Goal: Task Accomplishment & Management: Complete application form

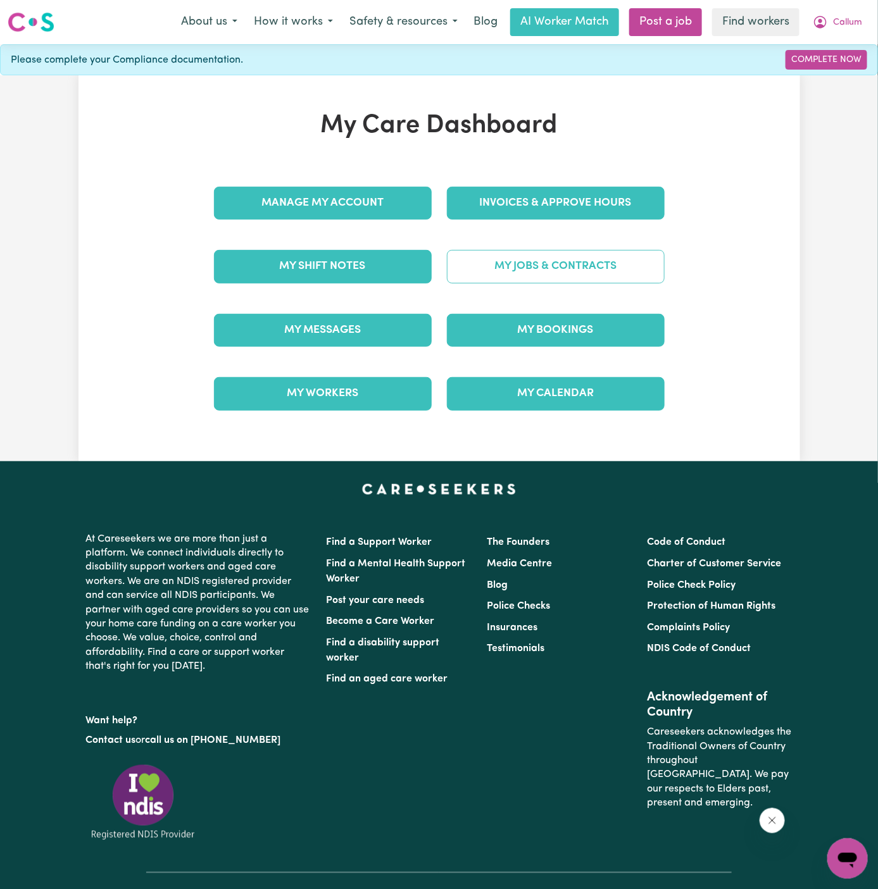
click at [576, 277] on link "My Jobs & Contracts" at bounding box center [556, 266] width 218 height 33
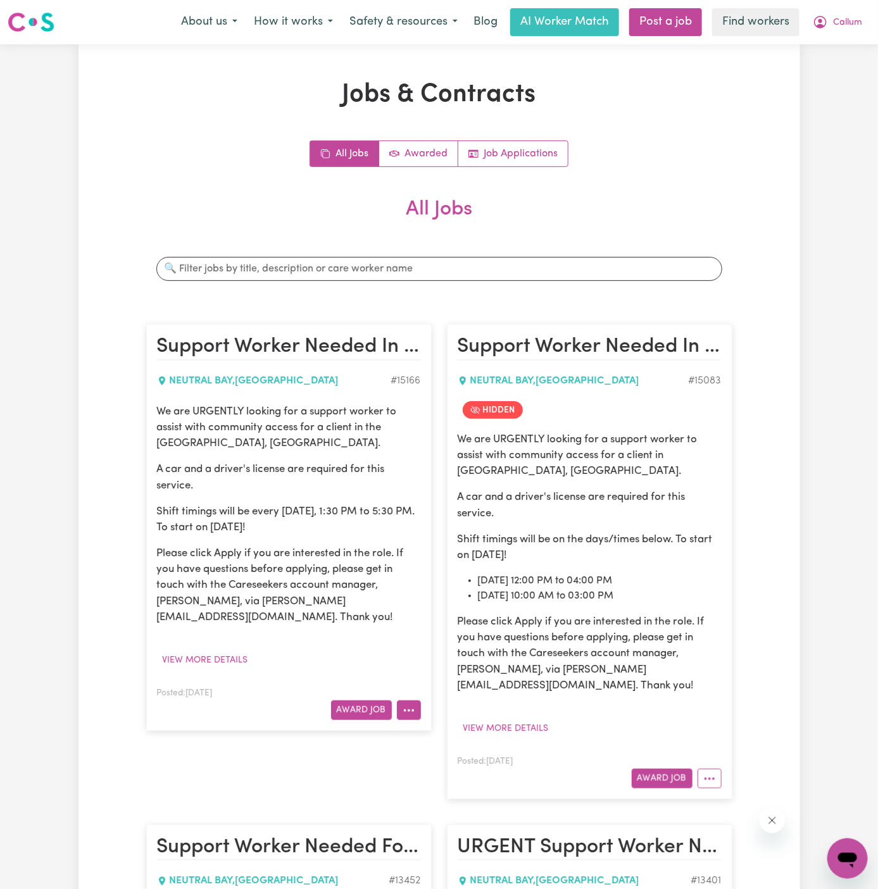
click at [410, 704] on icon "More options" at bounding box center [408, 710] width 13 height 13
click at [456, 777] on link "Edit Job" at bounding box center [447, 789] width 100 height 25
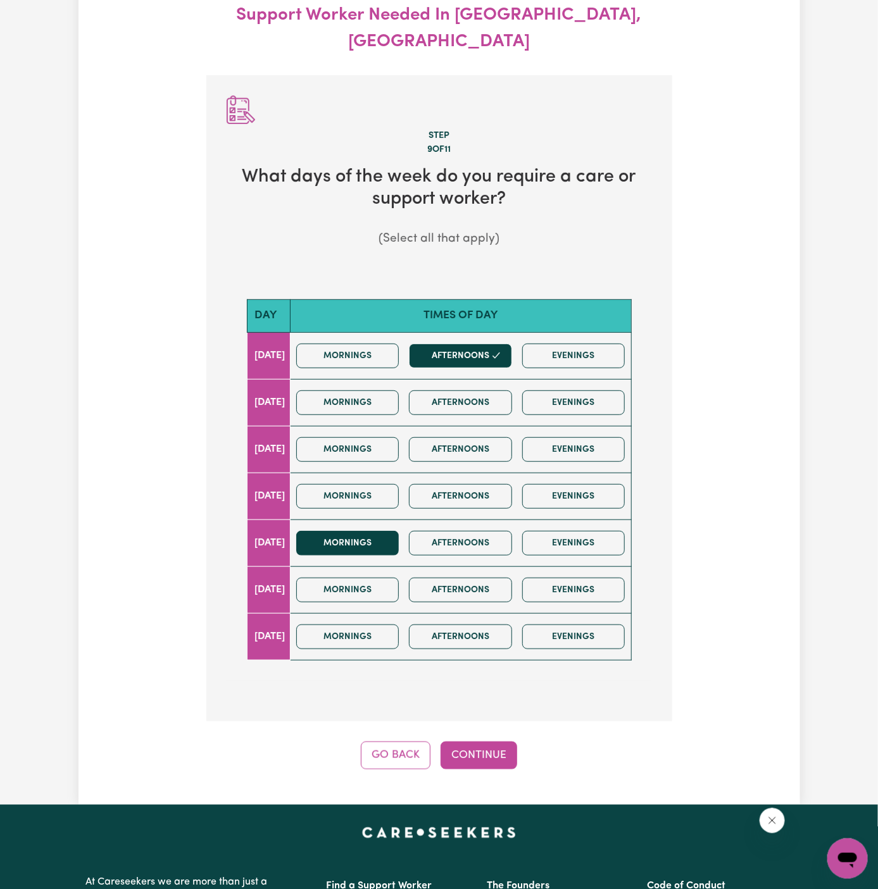
scroll to position [140, 0]
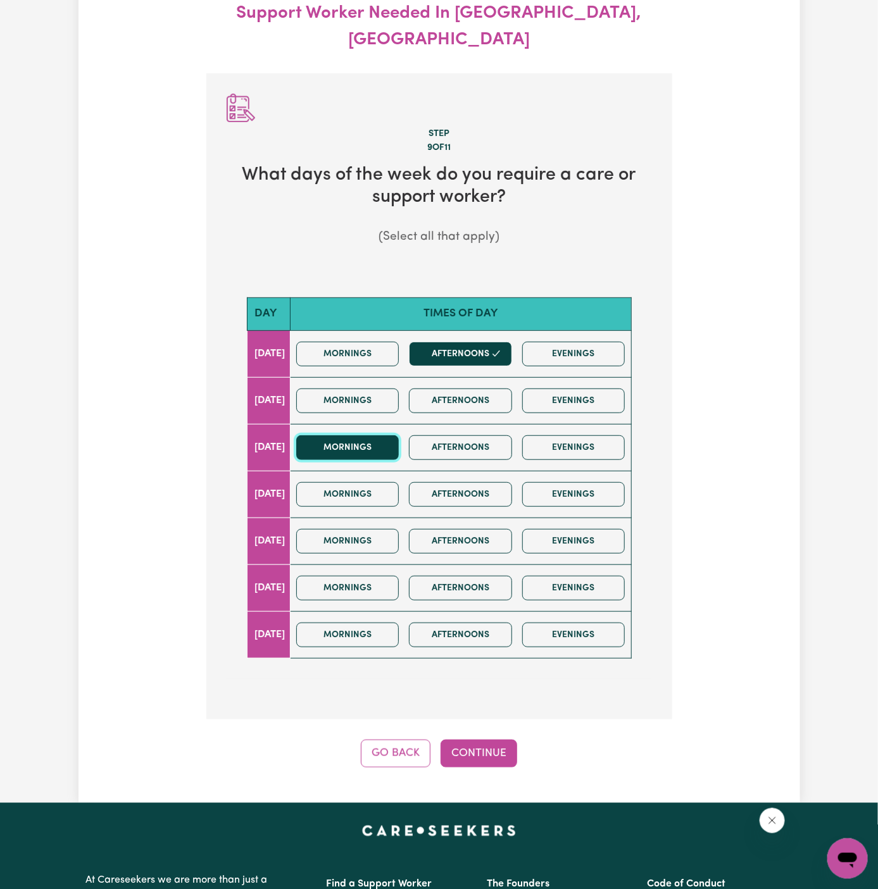
click at [389, 435] on button "Mornings" at bounding box center [347, 447] width 103 height 25
click at [476, 435] on button "Afternoons" at bounding box center [460, 447] width 103 height 25
click at [476, 738] on div "Update Job Post Support Worker Needed In Lower North Shore, NSW Step 9 of 11 Wh…" at bounding box center [438, 353] width 721 height 899
click at [490, 740] on button "Continue" at bounding box center [478, 754] width 77 height 28
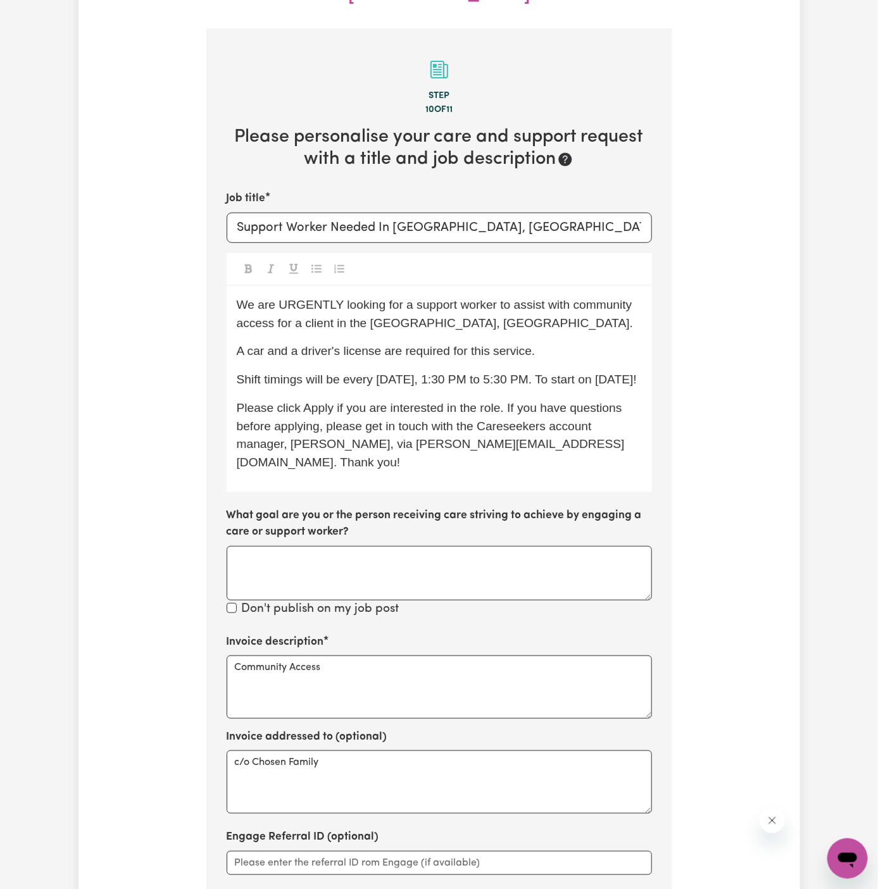
scroll to position [187, 0]
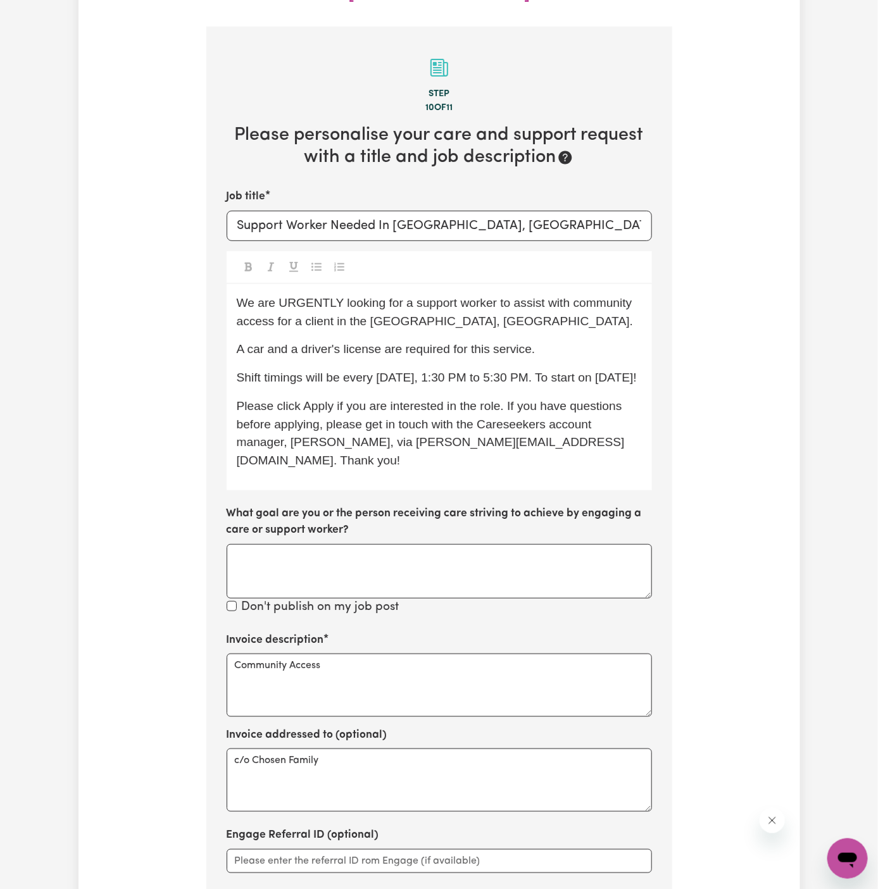
click at [531, 371] on span "Shift timings will be every Monday, 1:30 PM to 5:30 PM. To start on 06/10 Monda…" at bounding box center [437, 377] width 400 height 13
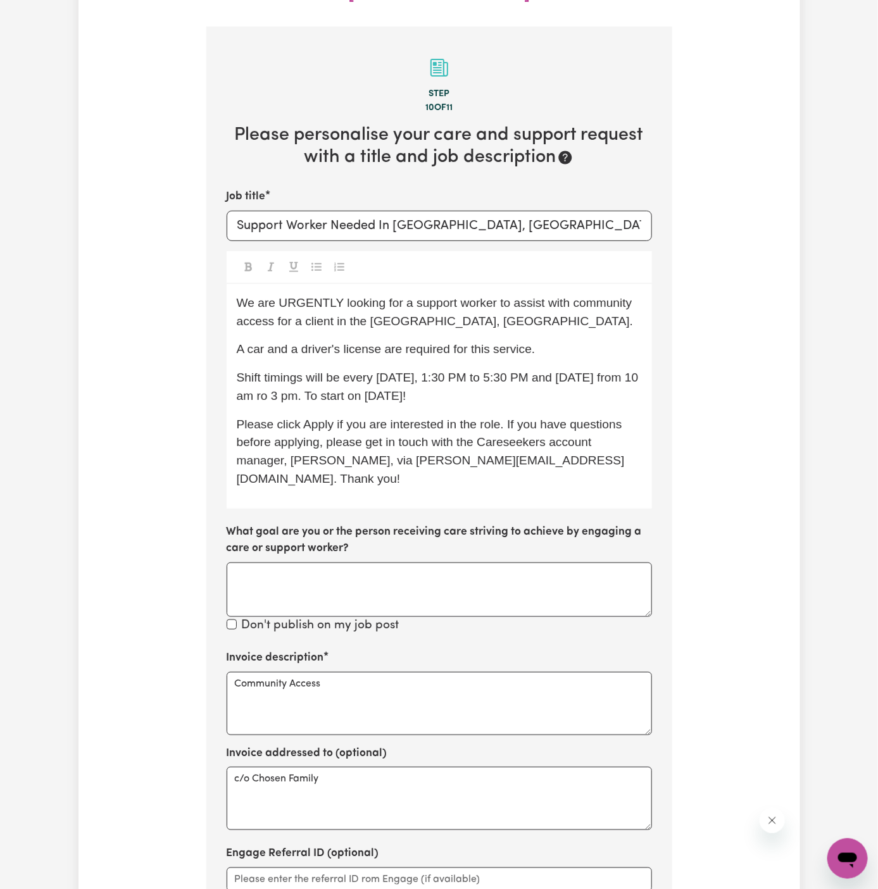
click at [303, 371] on span "Shift timings will be every Monday, 1:30 PM to 5:30 PM and Wednesday from 10 am…" at bounding box center [439, 387] width 405 height 32
click at [545, 371] on span "Shift timings will be every Monday, 1:30 PM to 5:30 PM and Wednesday from 10 am…" at bounding box center [439, 387] width 405 height 32
click at [564, 418] on span "Please click Apply if you are interested in the role. If you have questions bef…" at bounding box center [431, 452] width 388 height 68
drag, startPoint x: 392, startPoint y: 373, endPoint x: 590, endPoint y: 373, distance: 197.4
click at [590, 373] on p "Shift timings will be every Monday, 1:30 PM to 5:30 PM, and Wednesday from 10 a…" at bounding box center [439, 387] width 405 height 37
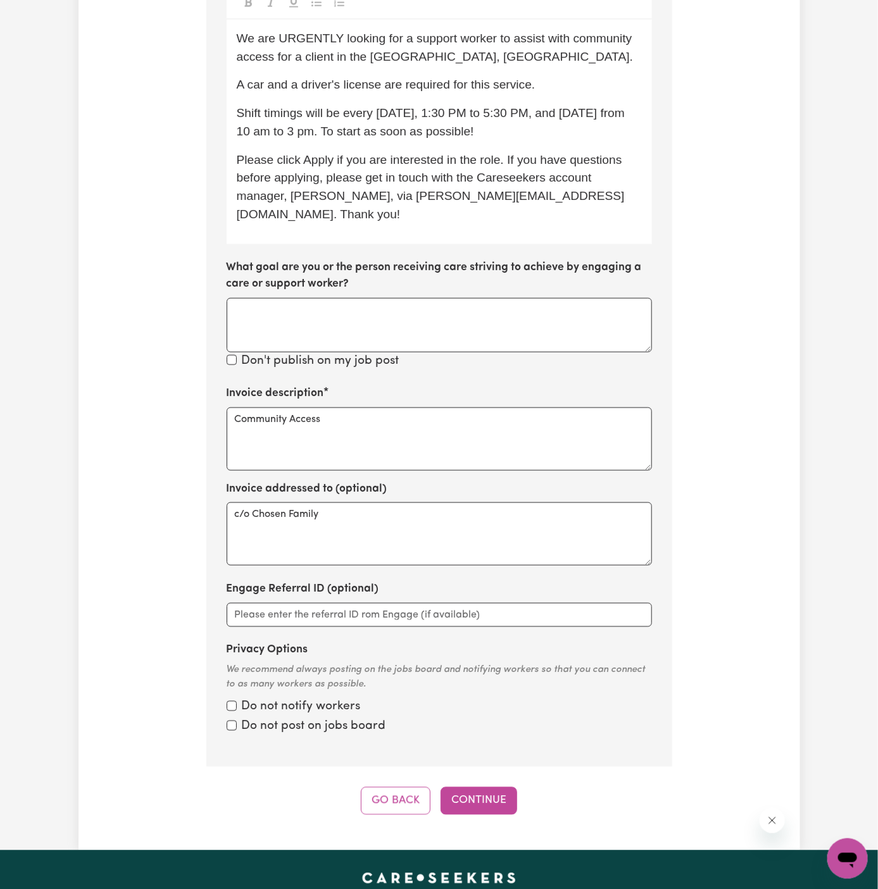
scroll to position [519, 0]
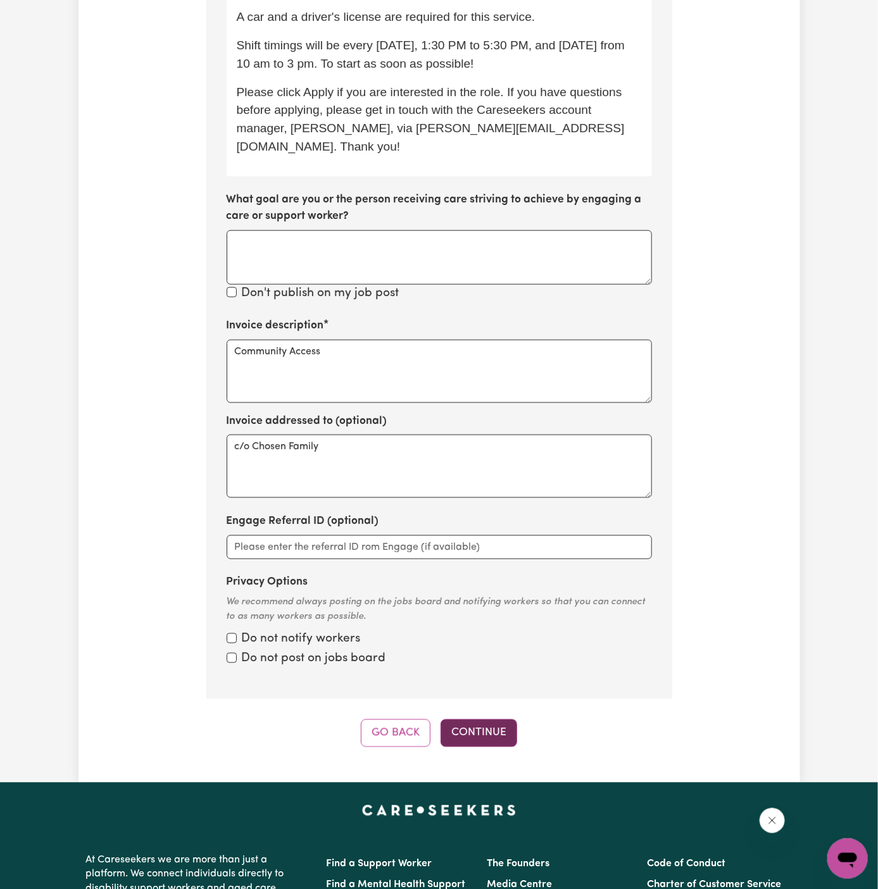
click at [482, 719] on button "Continue" at bounding box center [478, 733] width 77 height 28
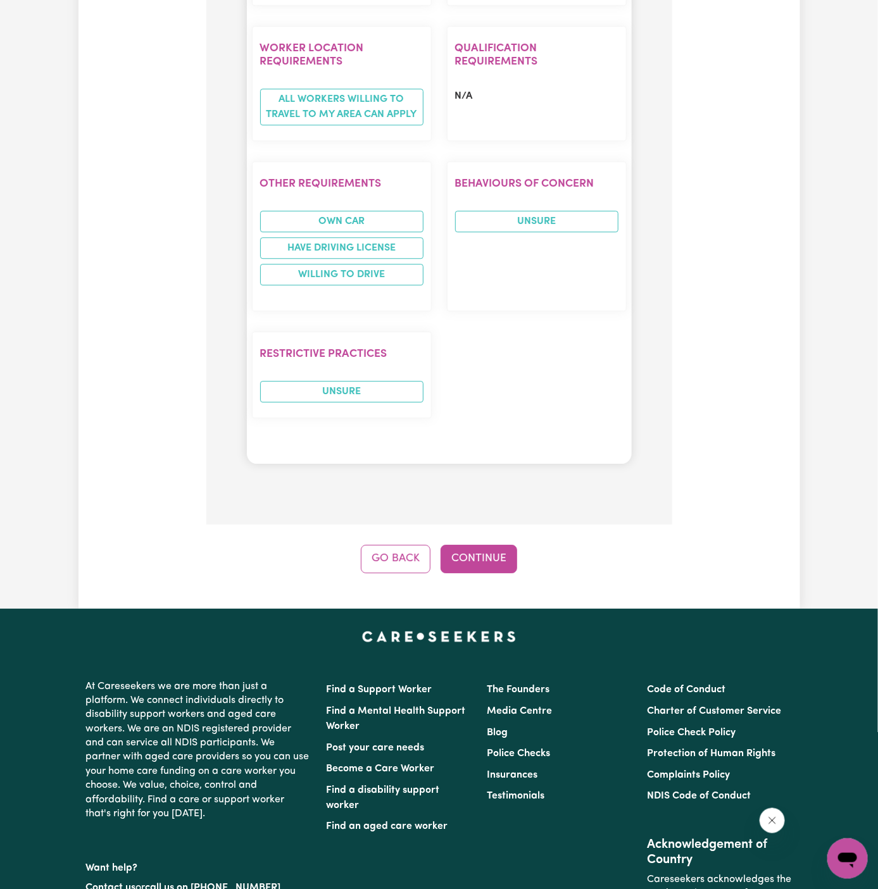
scroll to position [1431, 0]
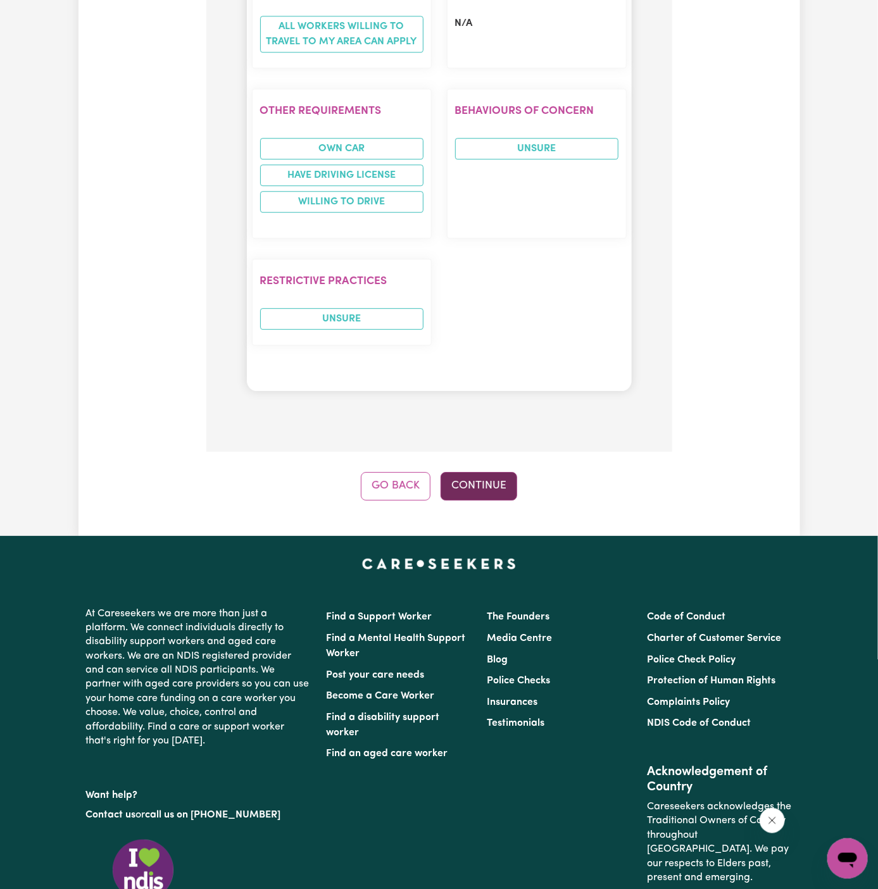
click at [487, 472] on button "Continue" at bounding box center [478, 486] width 77 height 28
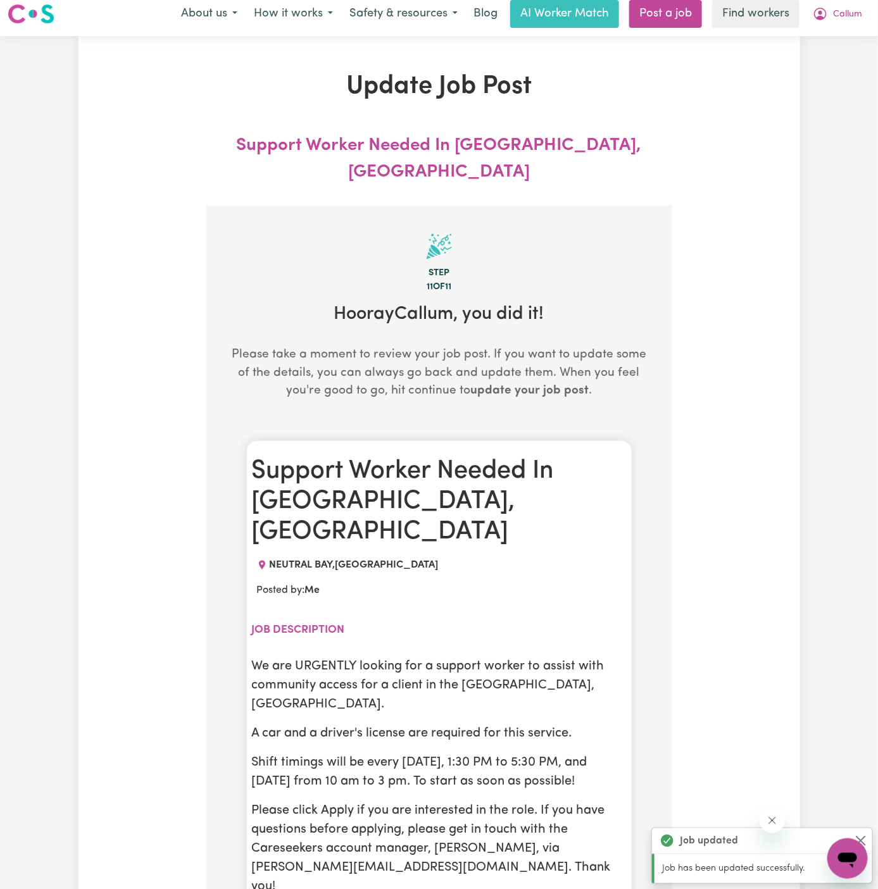
scroll to position [0, 0]
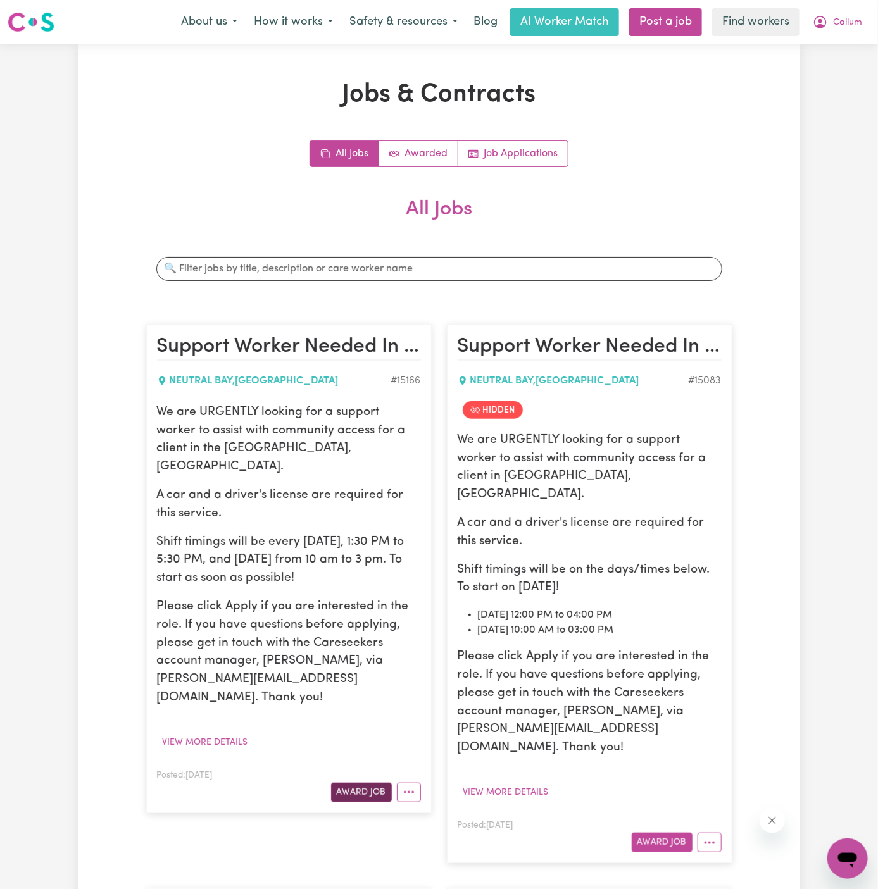
click at [361, 783] on button "Award Job" at bounding box center [361, 793] width 61 height 20
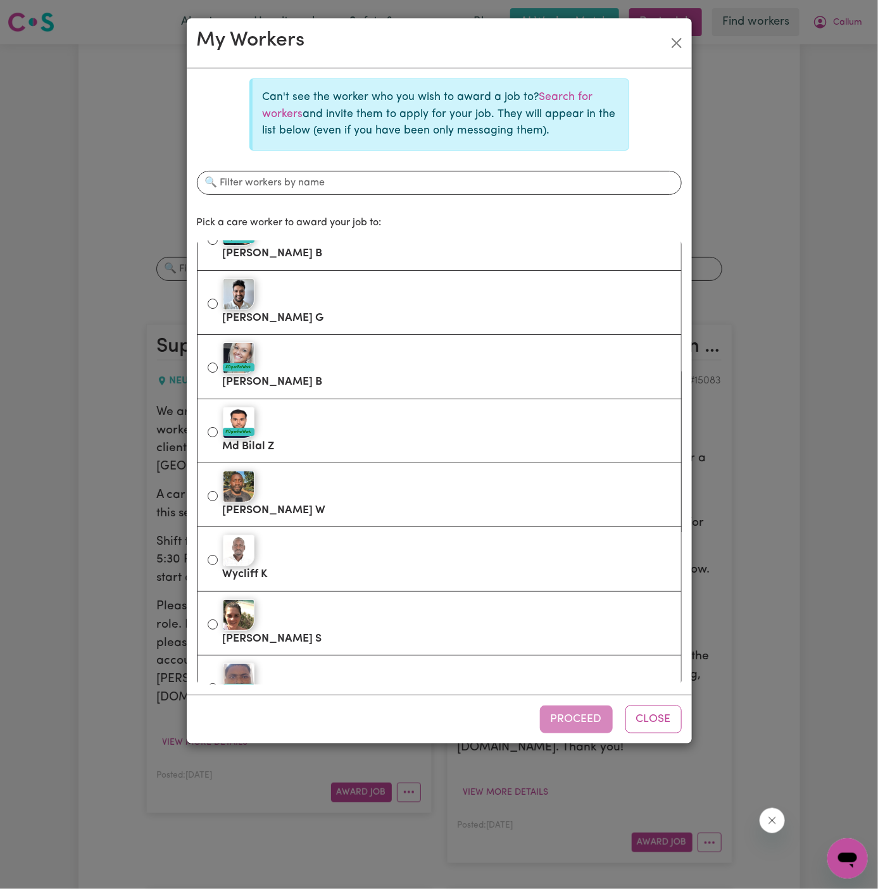
scroll to position [1731, 0]
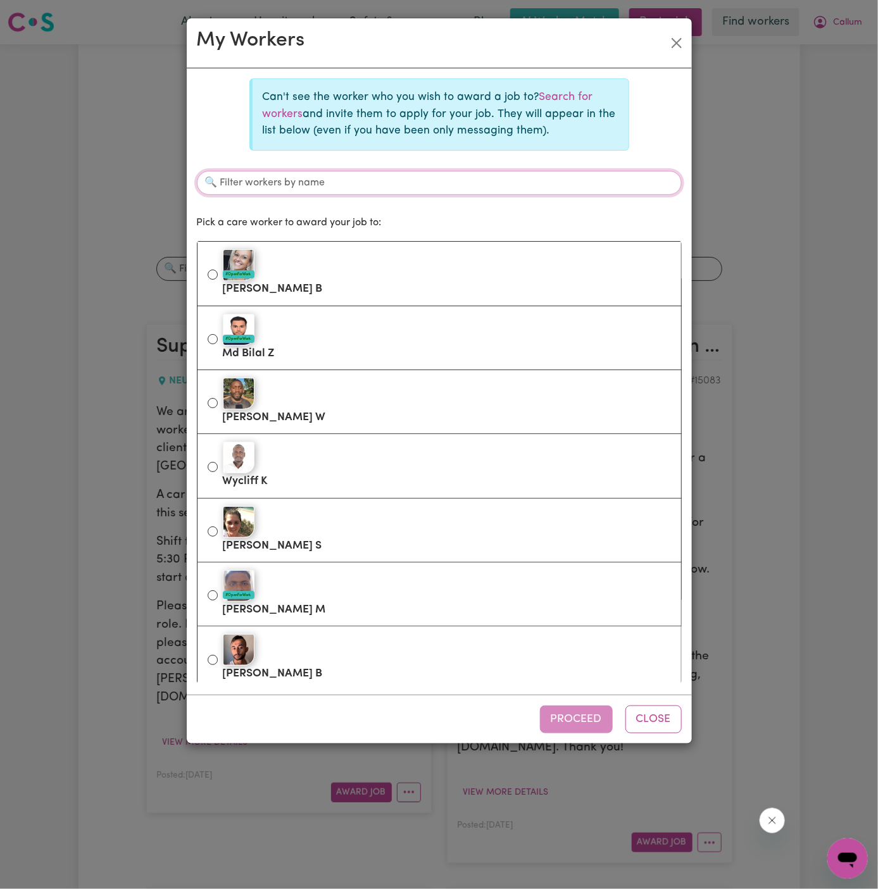
click at [430, 187] on input "Filter workers by name" at bounding box center [439, 183] width 485 height 24
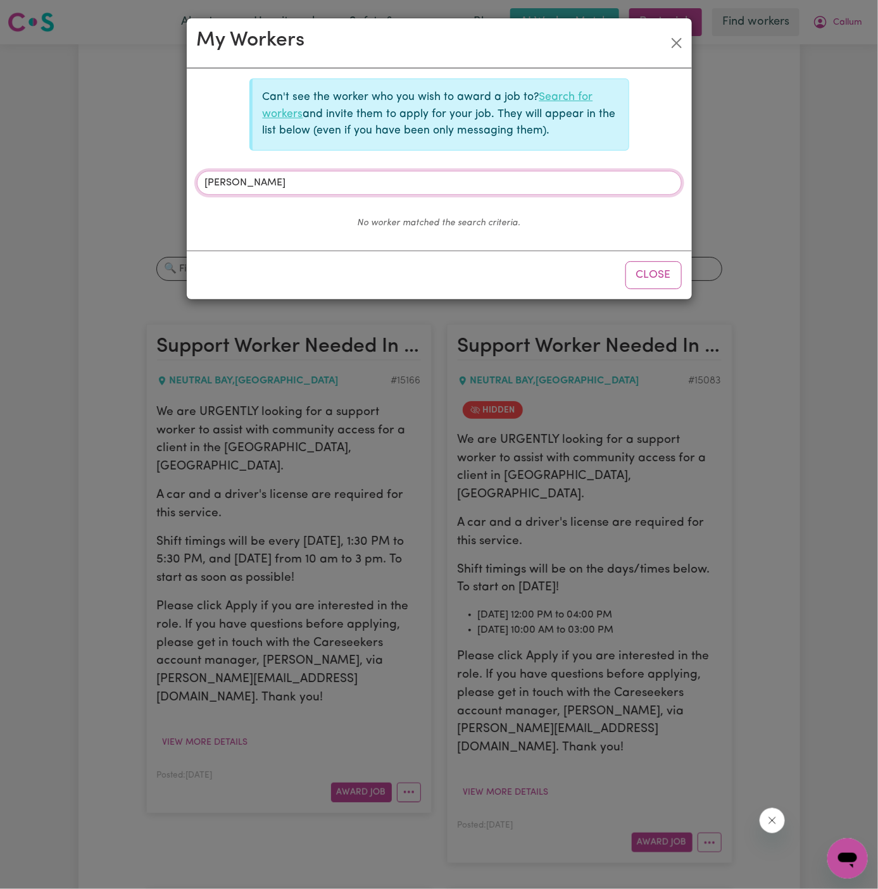
type input "bruno"
click at [556, 94] on link "Search for workers" at bounding box center [428, 105] width 330 height 27
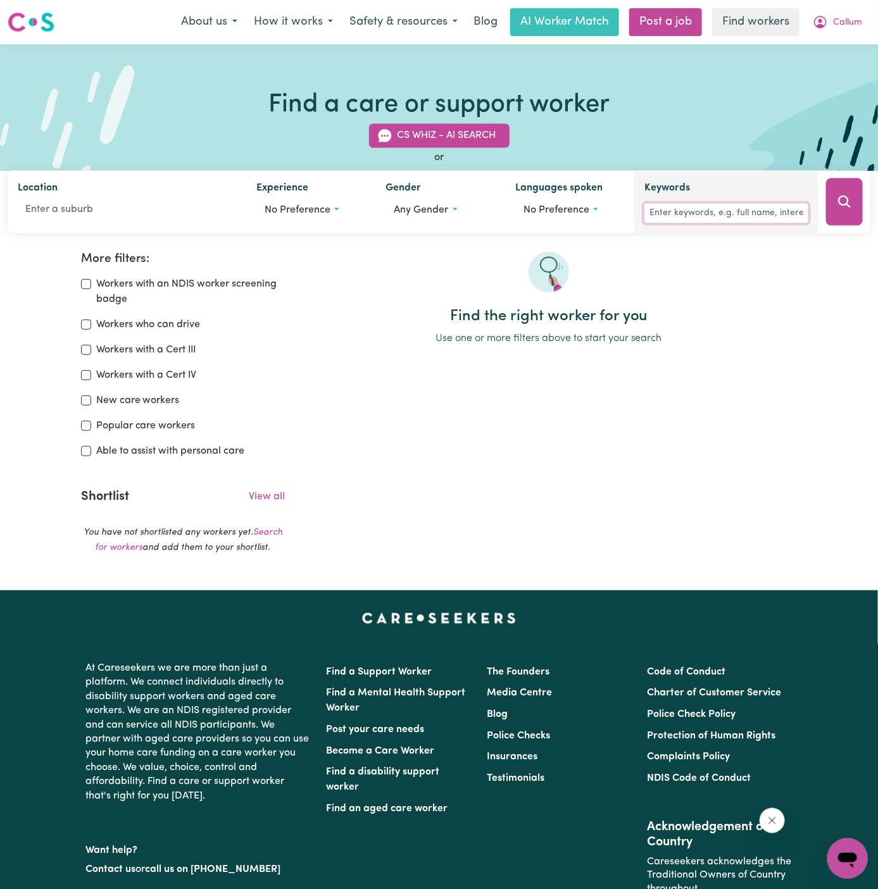
click at [729, 213] on input "Keywords" at bounding box center [726, 214] width 164 height 20
type input "bruno"
click at [828, 204] on button "Search" at bounding box center [844, 201] width 37 height 47
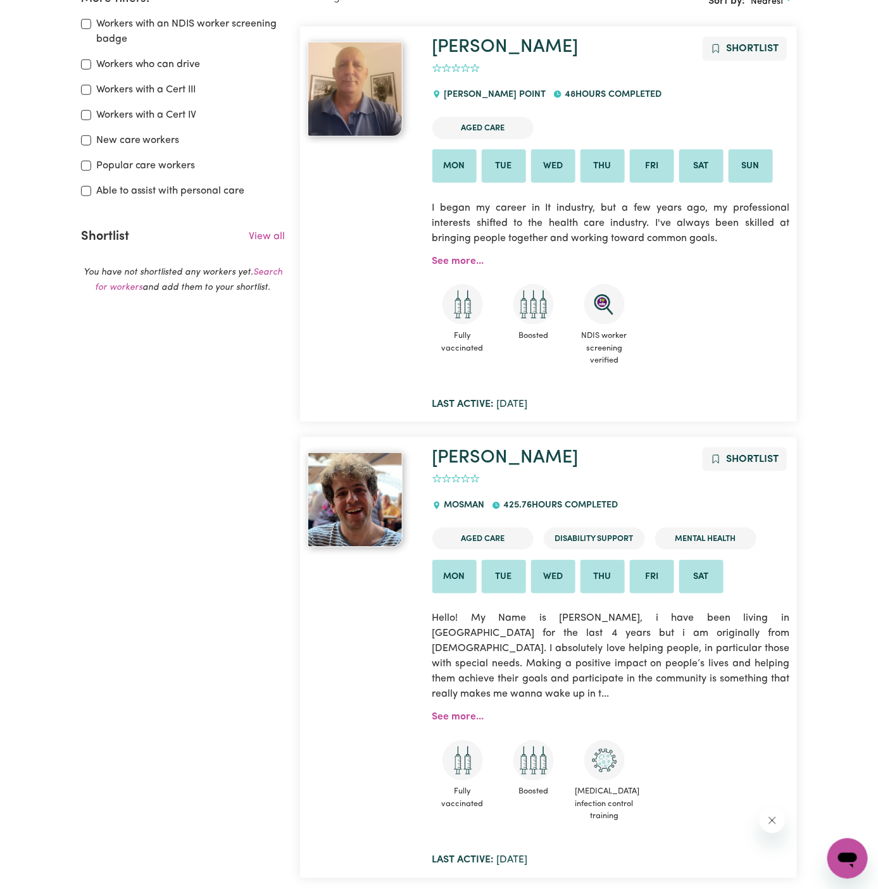
scroll to position [280, 0]
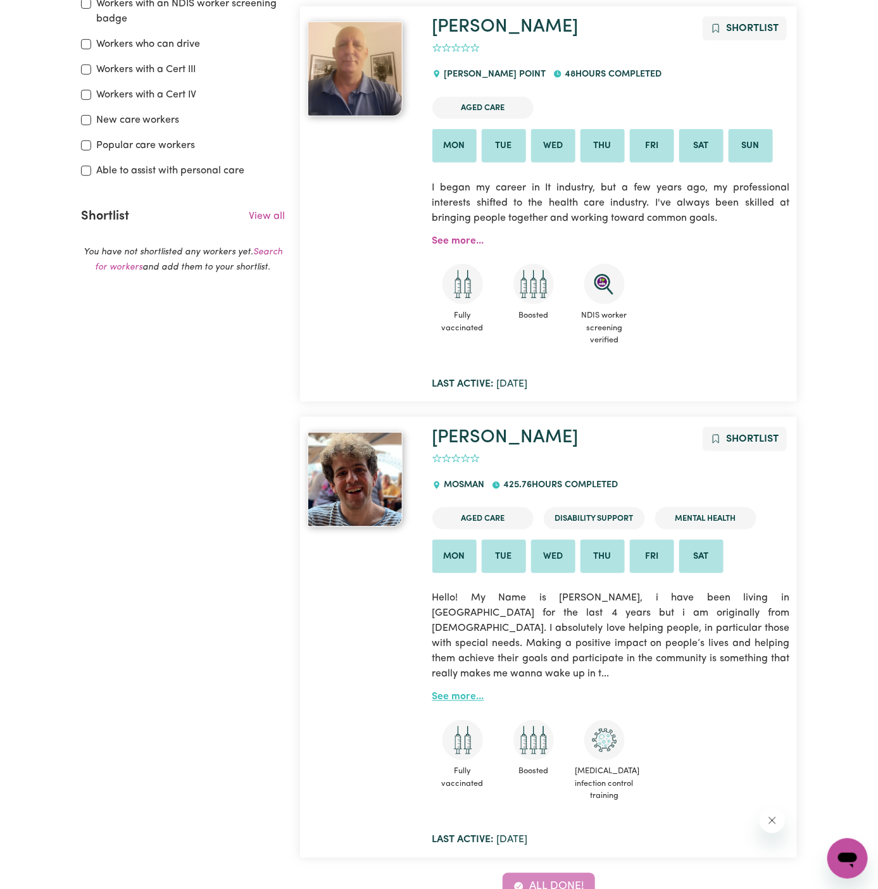
click at [463, 692] on link "See more..." at bounding box center [458, 697] width 52 height 10
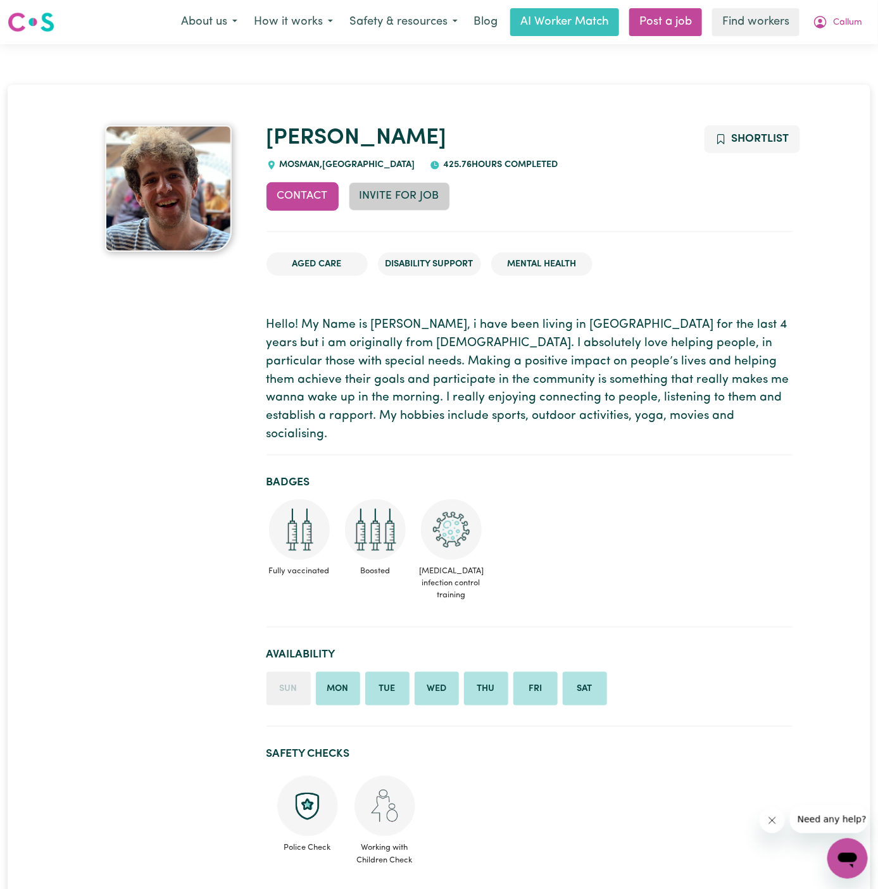
click at [409, 184] on button "Invite for Job" at bounding box center [399, 196] width 101 height 28
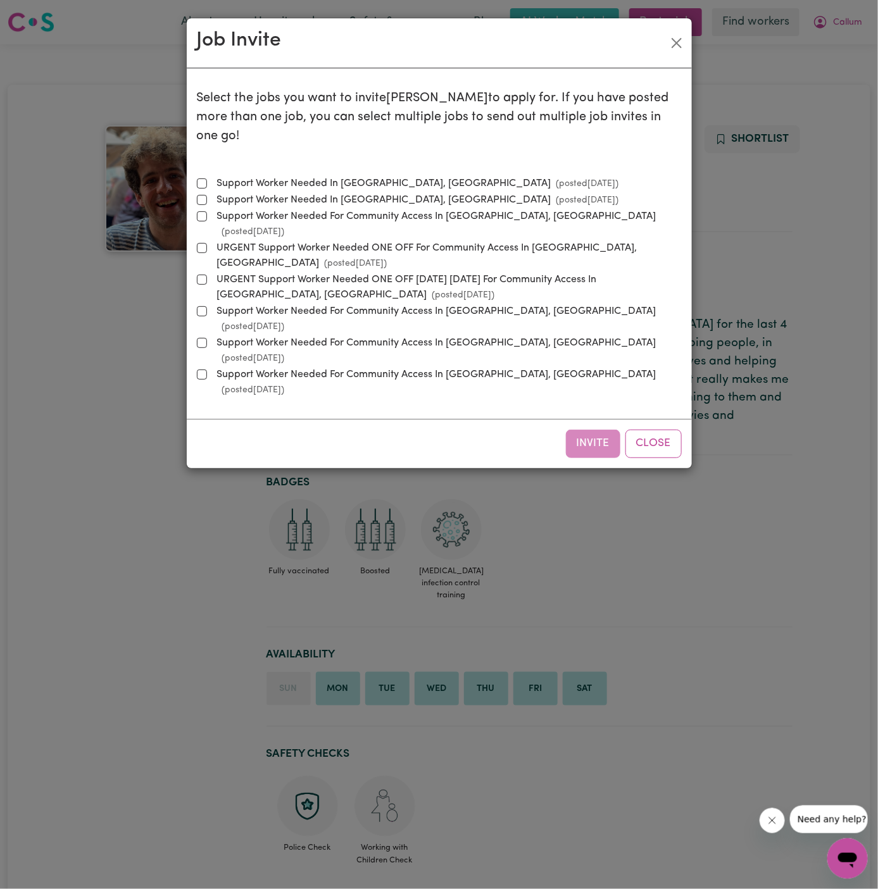
click at [314, 176] on label "Support Worker Needed In [GEOGRAPHIC_DATA], [GEOGRAPHIC_DATA] (posted [DATE] )" at bounding box center [415, 183] width 407 height 15
click at [207, 178] on input "Support Worker Needed In [GEOGRAPHIC_DATA], [GEOGRAPHIC_DATA] (posted [DATE] )" at bounding box center [202, 183] width 10 height 10
checkbox input "true"
click at [604, 430] on button "Invite" at bounding box center [593, 444] width 54 height 28
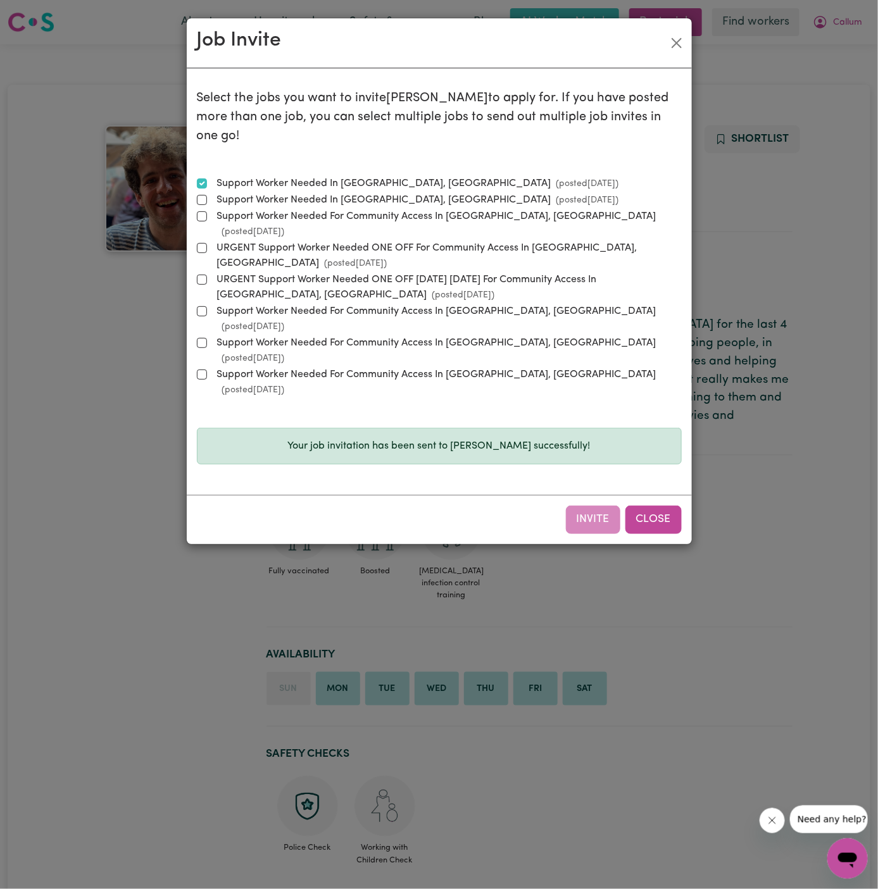
click at [659, 506] on button "Close" at bounding box center [653, 520] width 56 height 28
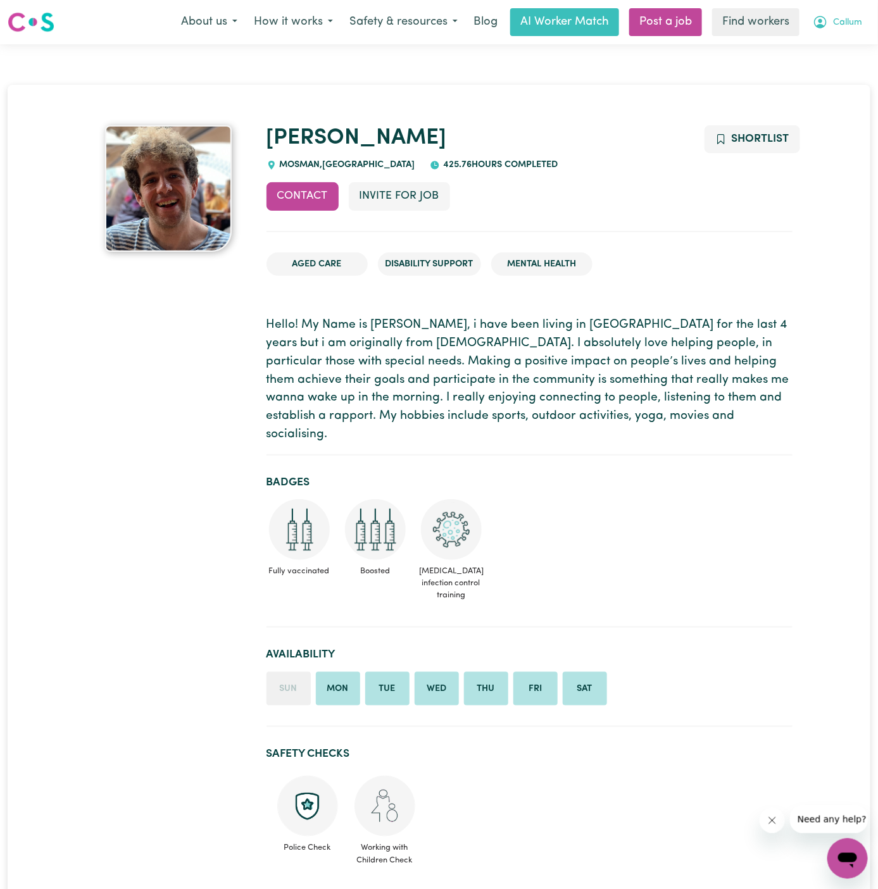
click at [848, 25] on span "Callum" at bounding box center [847, 23] width 29 height 14
click at [810, 63] on link "Logout" at bounding box center [819, 73] width 100 height 24
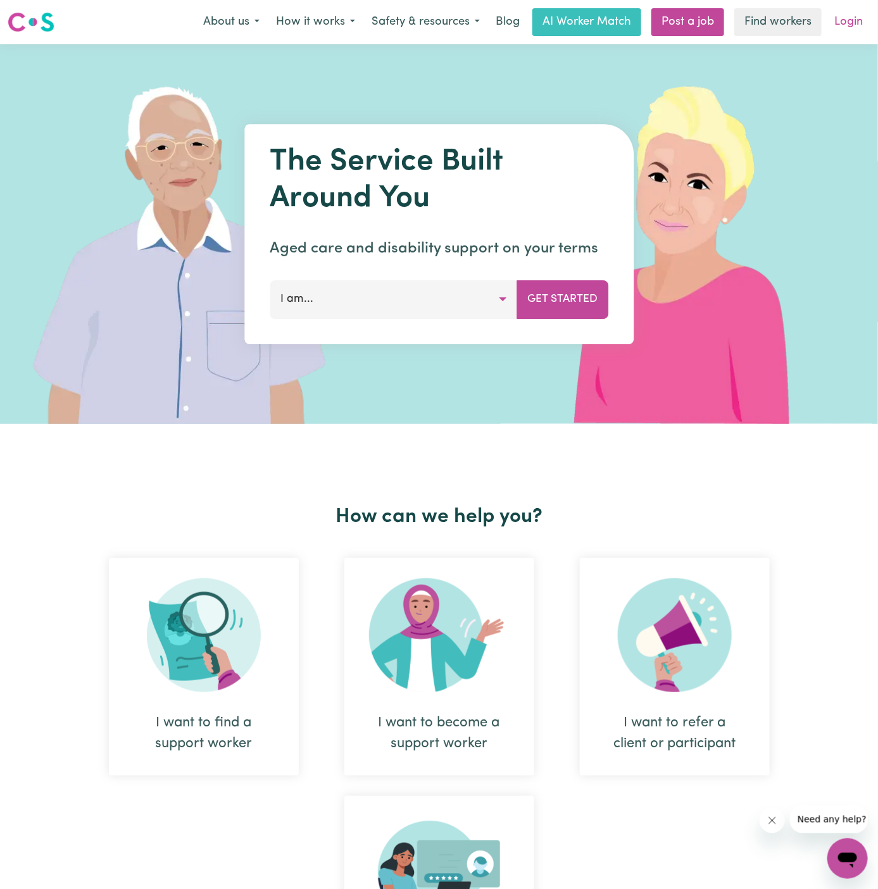
click at [869, 14] on link "Login" at bounding box center [848, 22] width 44 height 28
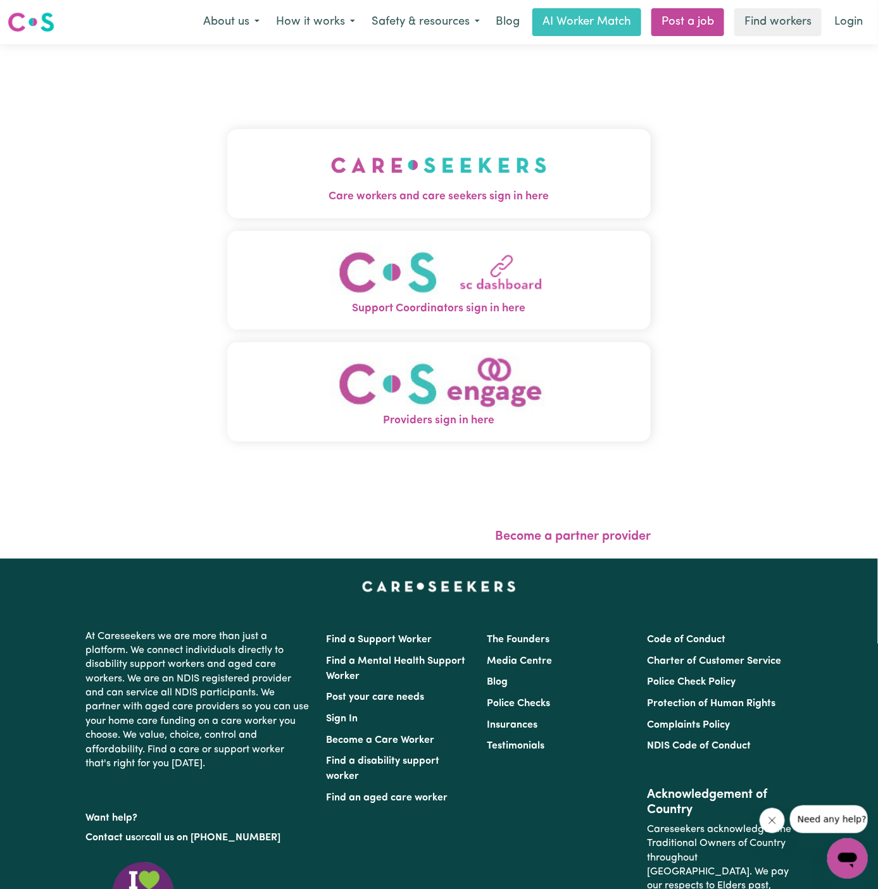
click at [527, 151] on button "Care workers and care seekers sign in here" at bounding box center [439, 173] width 424 height 89
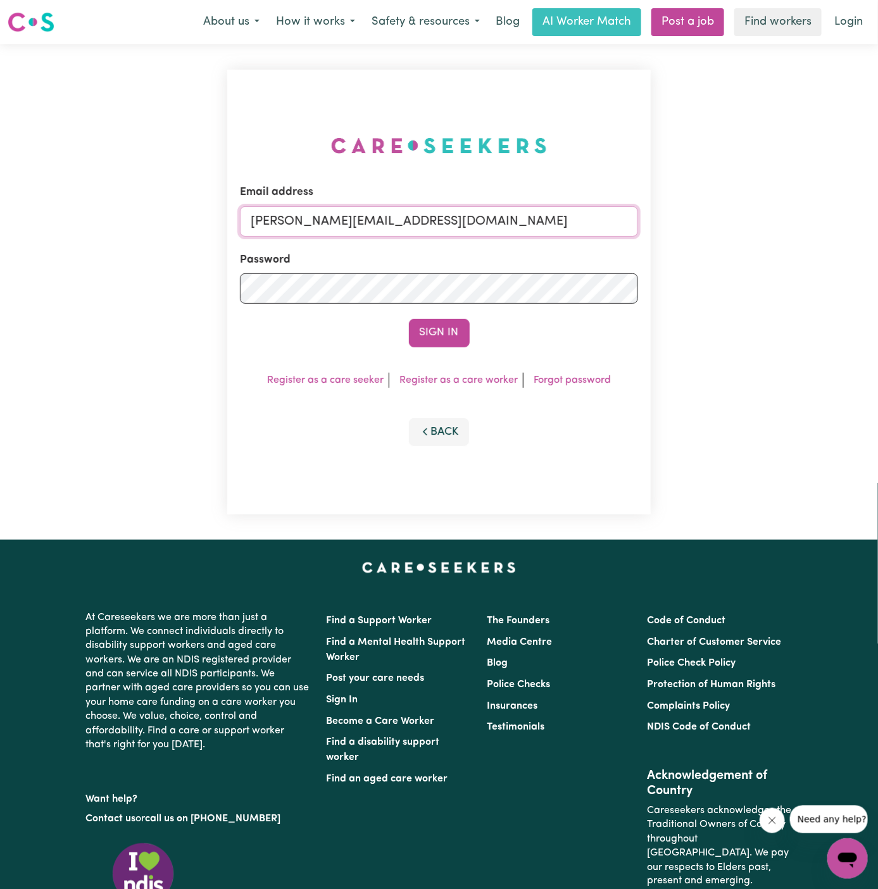
click at [481, 226] on input "[PERSON_NAME][EMAIL_ADDRESS][DOMAIN_NAME]" at bounding box center [439, 221] width 399 height 30
drag, startPoint x: 318, startPoint y: 220, endPoint x: 625, endPoint y: 220, distance: 307.5
click at [625, 220] on input "[EMAIL_ADDRESS][DOMAIN_NAME]" at bounding box center [439, 221] width 399 height 30
type input "[EMAIL_ADDRESS][DOMAIN_NAME]"
click at [436, 327] on button "Sign In" at bounding box center [439, 333] width 61 height 28
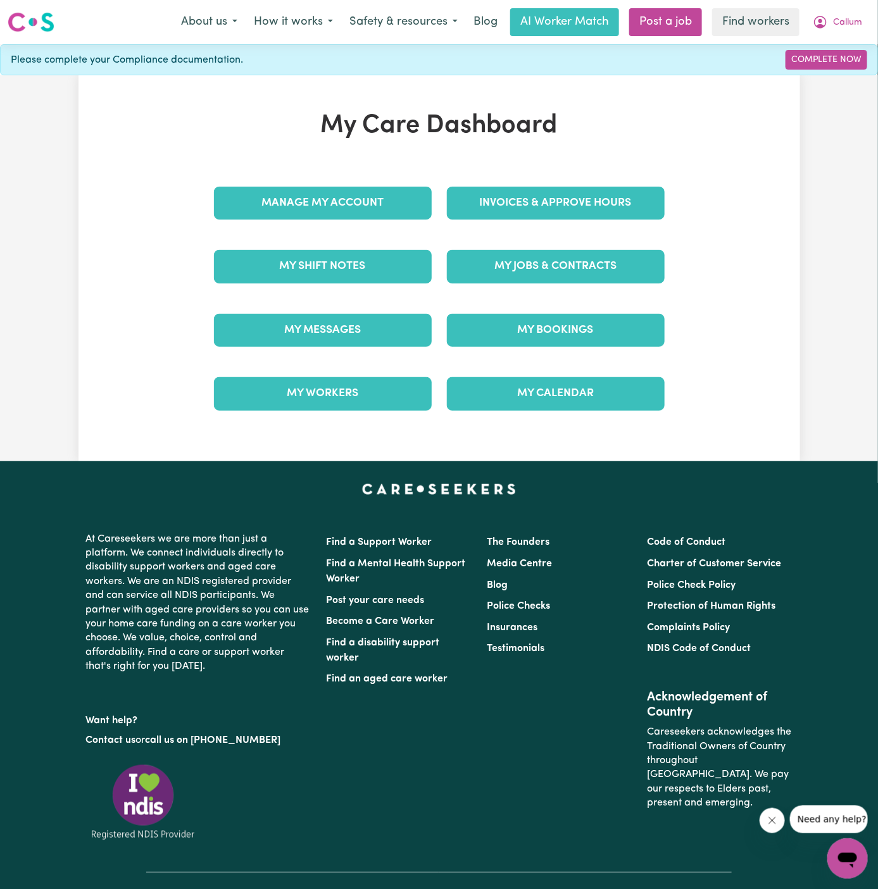
click at [549, 239] on div "My Jobs & Contracts" at bounding box center [555, 266] width 233 height 63
click at [536, 273] on link "My Jobs & Contracts" at bounding box center [556, 266] width 218 height 33
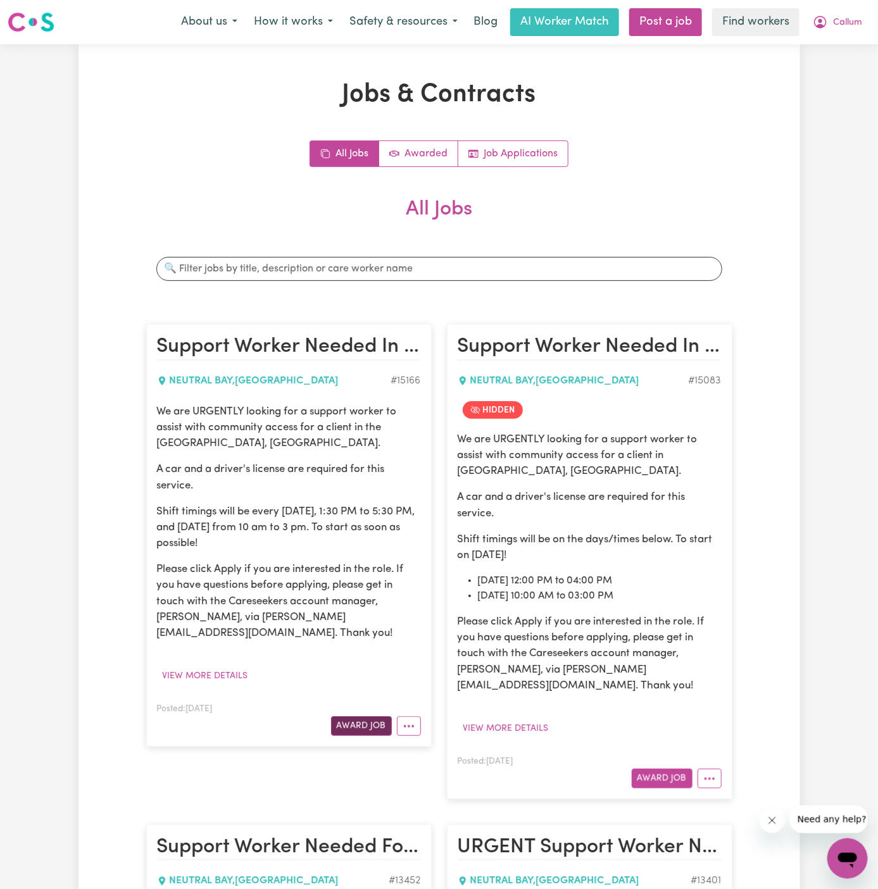
click at [375, 716] on button "Award Job" at bounding box center [361, 726] width 61 height 20
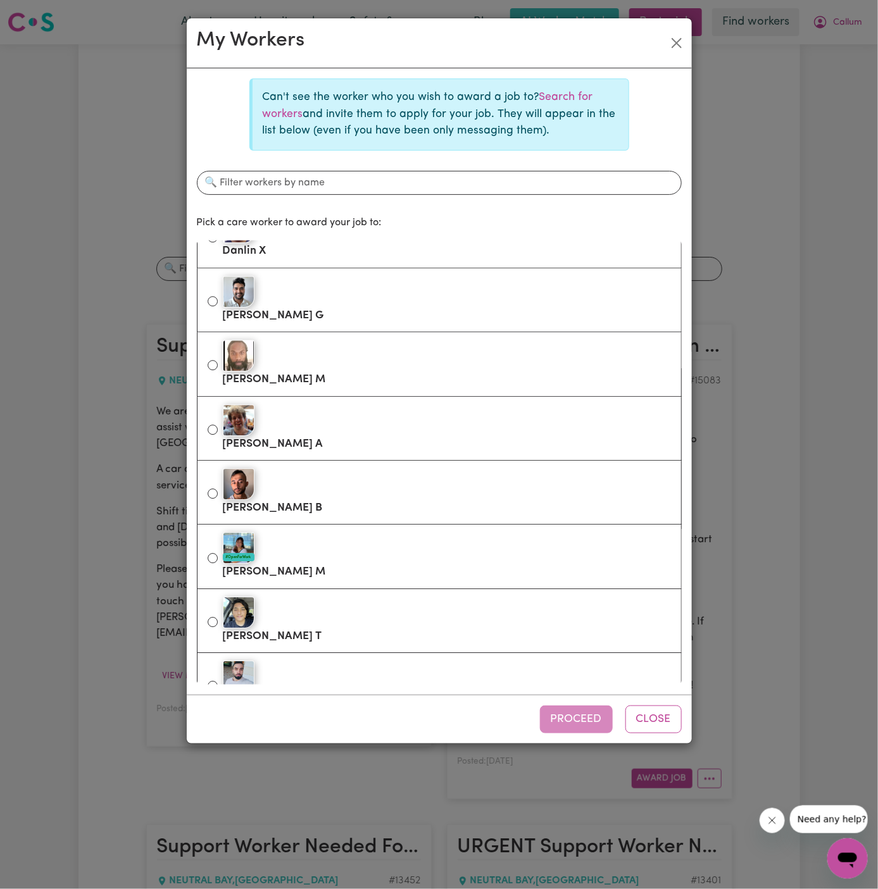
scroll to position [1342, 0]
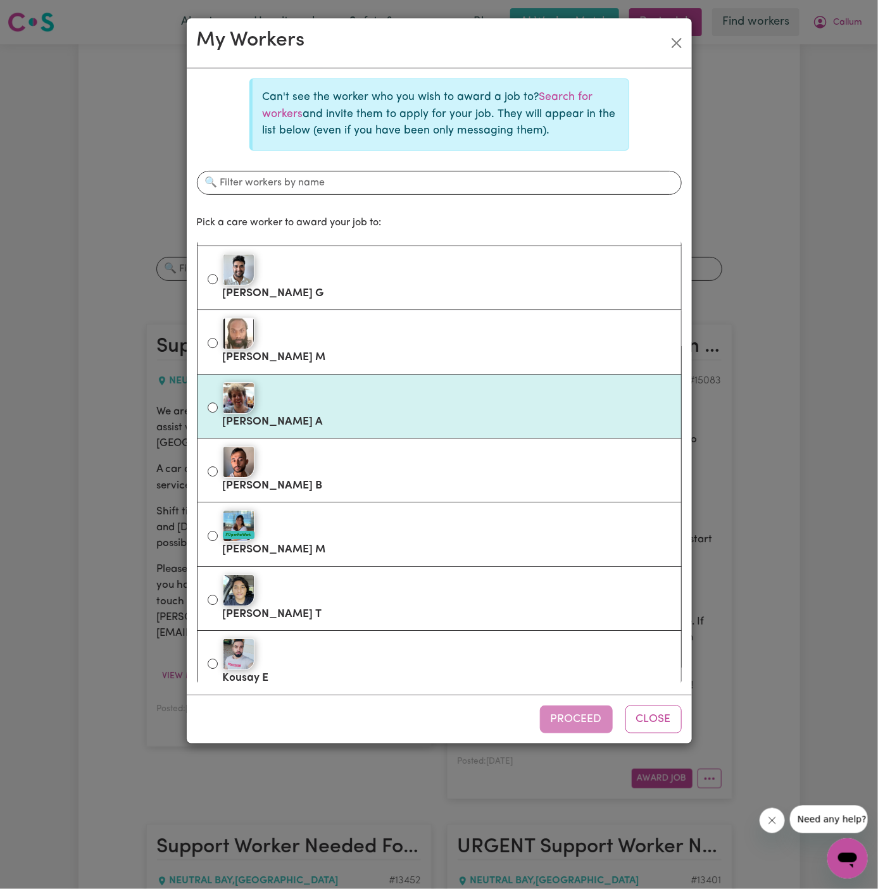
click at [318, 399] on div at bounding box center [447, 398] width 448 height 32
click at [218, 402] on input "[PERSON_NAME]" at bounding box center [213, 407] width 10 height 10
radio input "true"
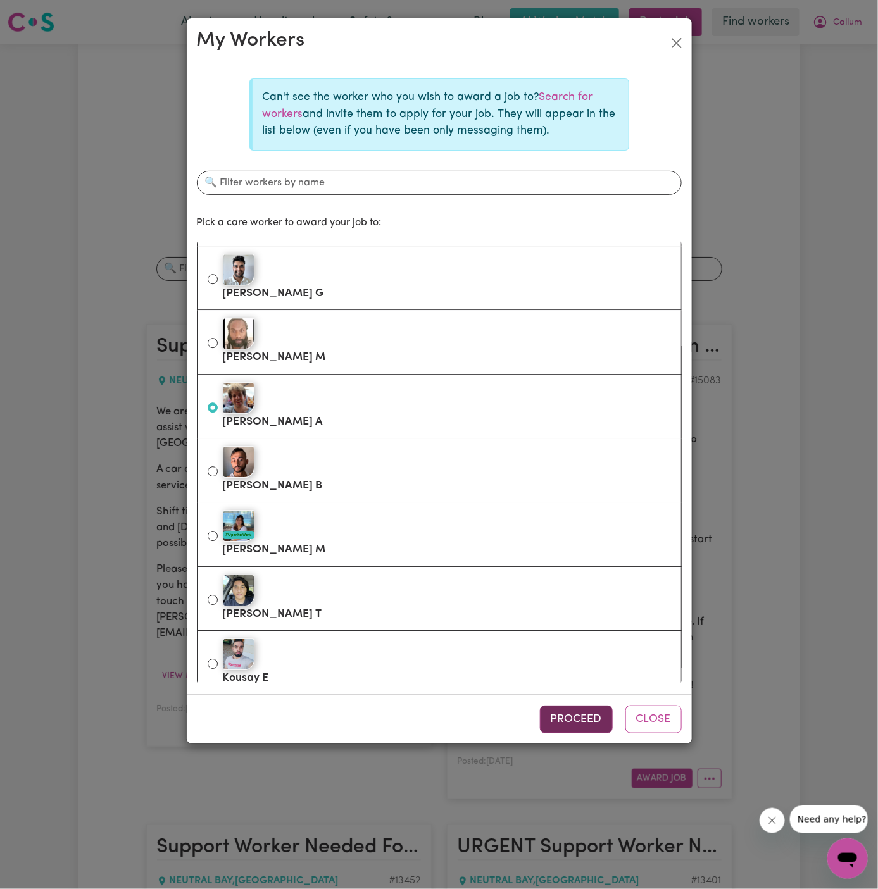
click at [576, 707] on button "Proceed" at bounding box center [576, 719] width 73 height 28
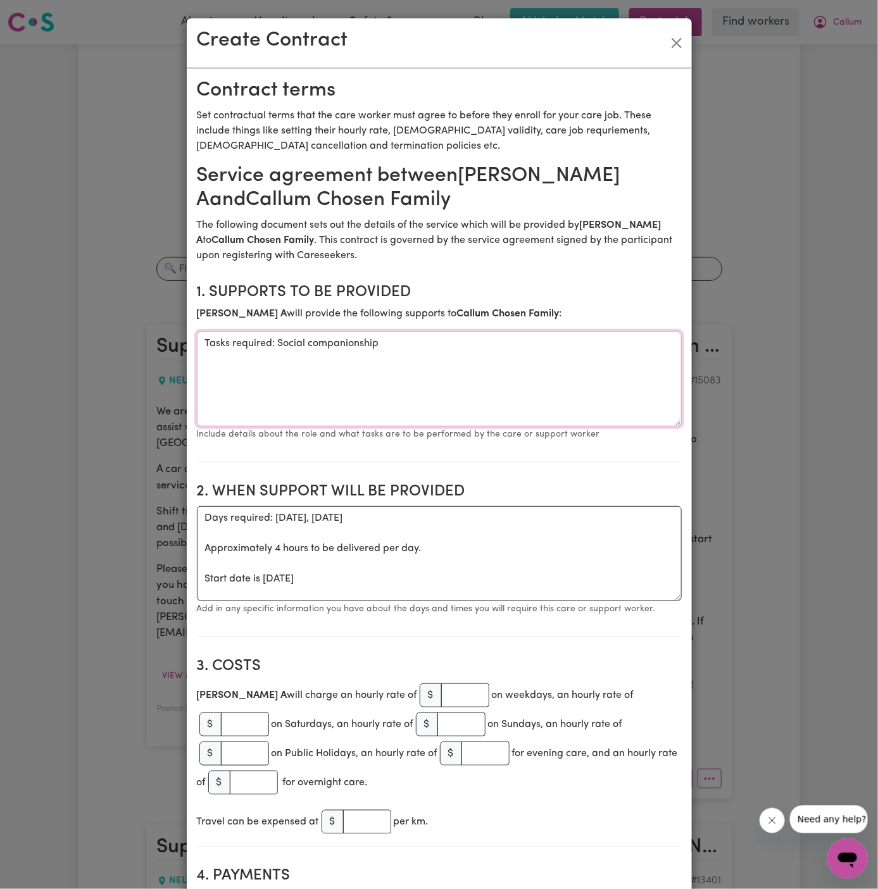
click at [273, 339] on textarea "Tasks required: Social companionship" at bounding box center [439, 379] width 485 height 95
drag, startPoint x: 278, startPoint y: 343, endPoint x: 179, endPoint y: 343, distance: 98.7
click at [179, 343] on div "Create Contract Contract terms Set contractual terms that the care worker must …" at bounding box center [439, 444] width 878 height 889
click at [483, 363] on textarea "Social companionship" at bounding box center [439, 379] width 485 height 95
paste textarea "community access"
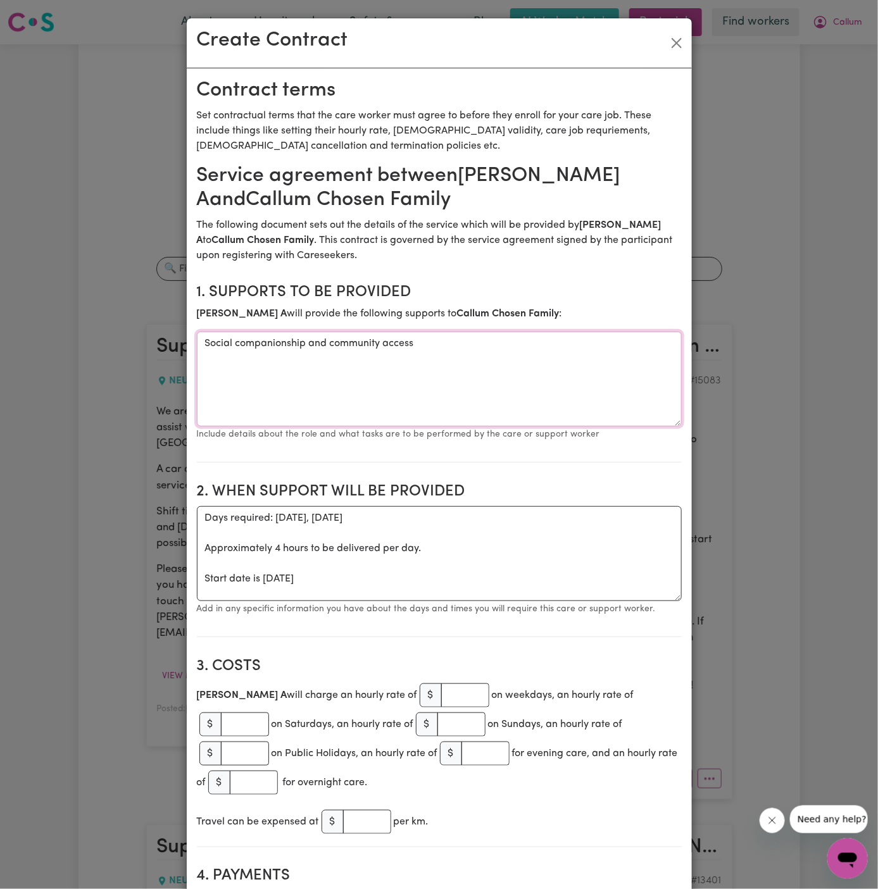
type textarea "Social companionship and community access"
click at [365, 539] on textarea "Days required: [DATE], [DATE] Approximately 4 hours to be delivered per day. St…" at bounding box center [439, 553] width 485 height 95
drag, startPoint x: 201, startPoint y: 580, endPoint x: 194, endPoint y: 507, distance: 72.5
click at [283, 519] on textarea "Start date is [DATE]" at bounding box center [439, 553] width 485 height 95
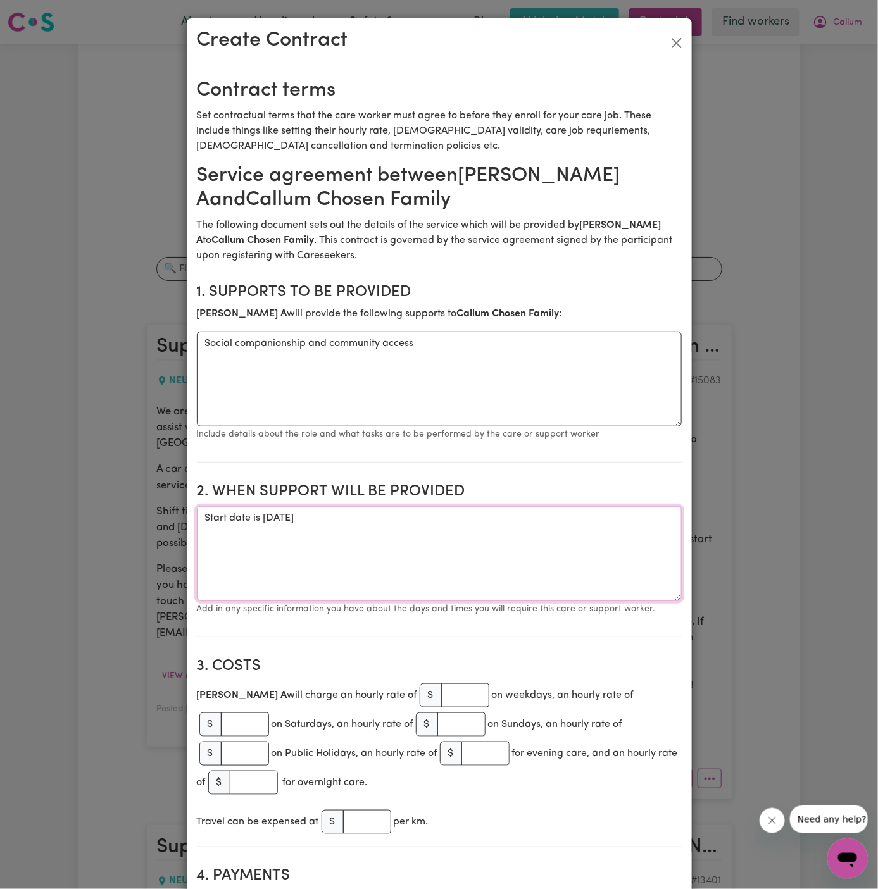
click at [283, 519] on textarea "Start date is [DATE]" at bounding box center [439, 553] width 485 height 95
click at [328, 519] on textarea "Start date is [DATE]" at bounding box center [439, 553] width 485 height 95
click at [225, 525] on textarea "Start date is [DATE]" at bounding box center [439, 553] width 485 height 95
click at [469, 510] on textarea "Start date is [DATE]" at bounding box center [439, 553] width 485 height 95
paste textarea "Weekly Wednesdays from 10 am to 3 pm"
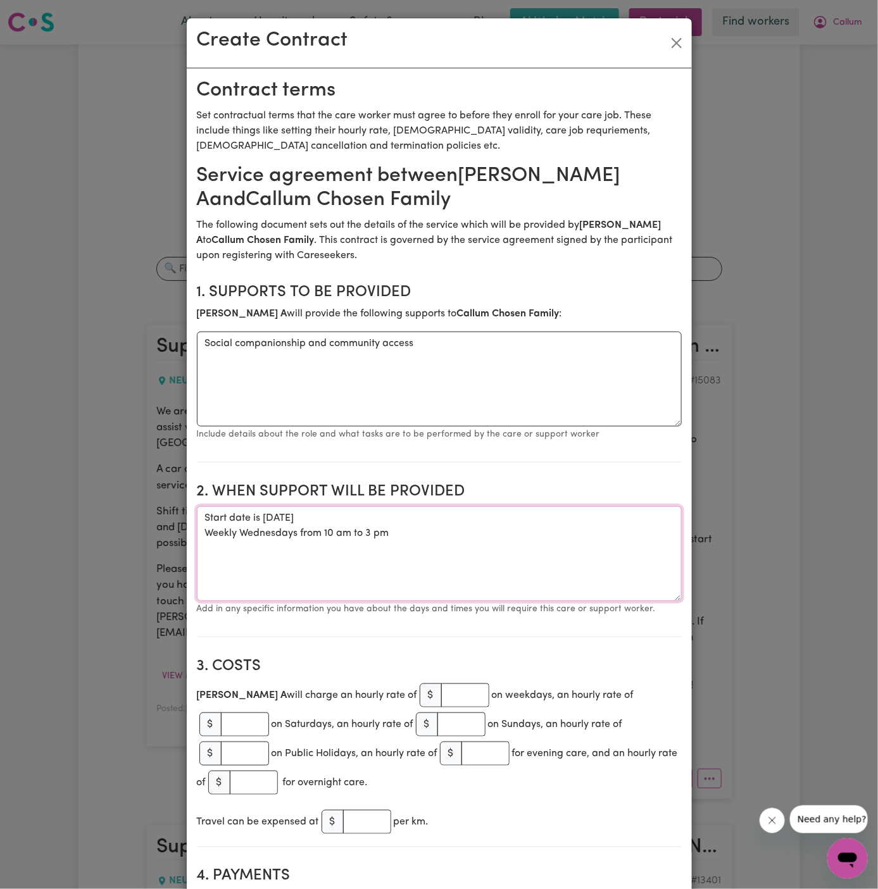
type textarea "Start date is [DATE] Weekly Wednesdays from 10 am to 3 pm"
click at [441, 693] on input "number" at bounding box center [465, 695] width 48 height 24
type input "45"
click at [480, 769] on div "[PERSON_NAME] A will charge an hourly rate of $ 45 on weekdays, an hourly rate …" at bounding box center [439, 739] width 485 height 116
click at [361, 811] on input "number" at bounding box center [367, 822] width 48 height 24
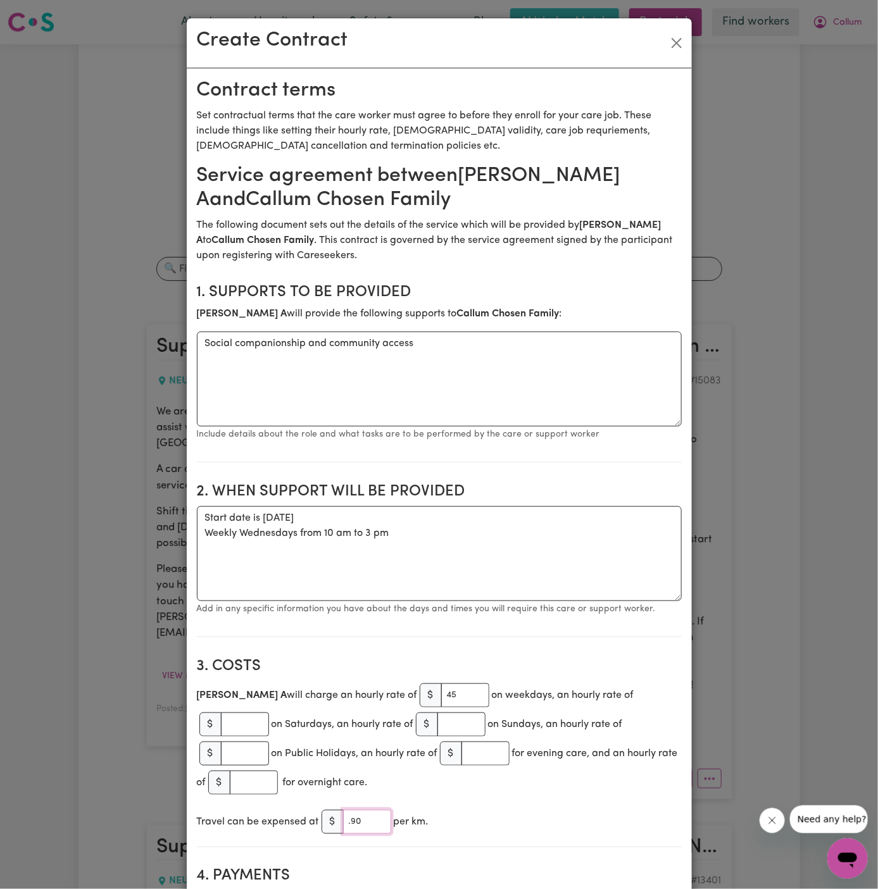
click at [356, 810] on input ".90" at bounding box center [367, 822] width 48 height 24
type input "1"
click at [465, 781] on section "3. Costs [PERSON_NAME] A will charge an hourly rate of $ 45 on weekdays, an hou…" at bounding box center [439, 747] width 485 height 200
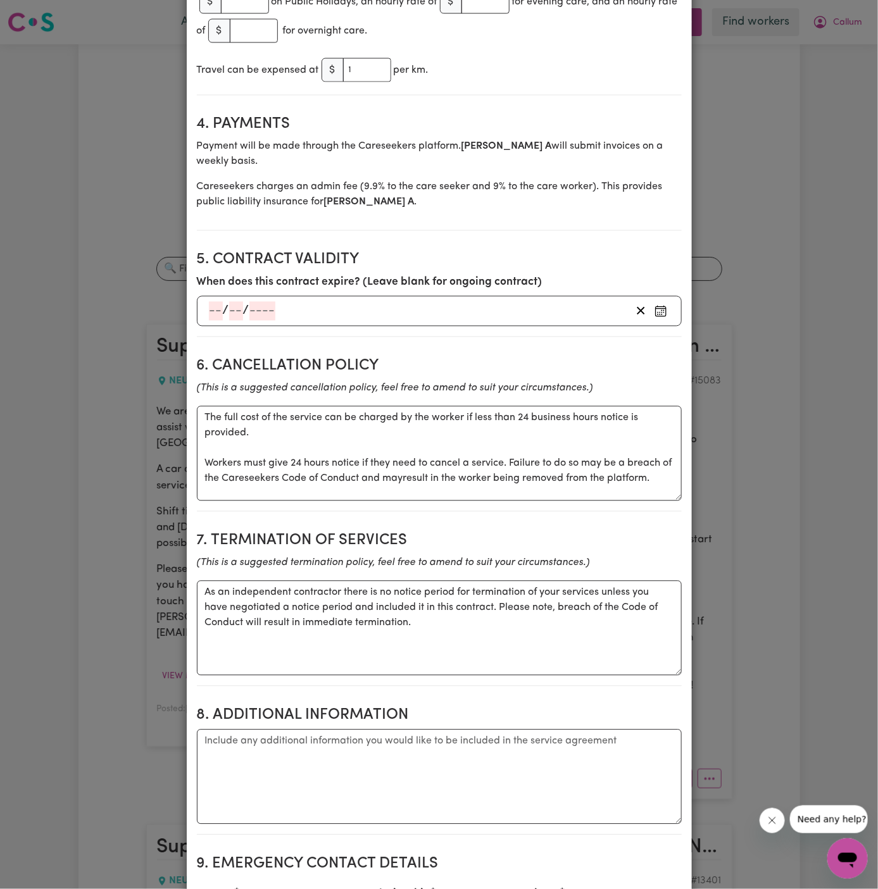
scroll to position [792, 0]
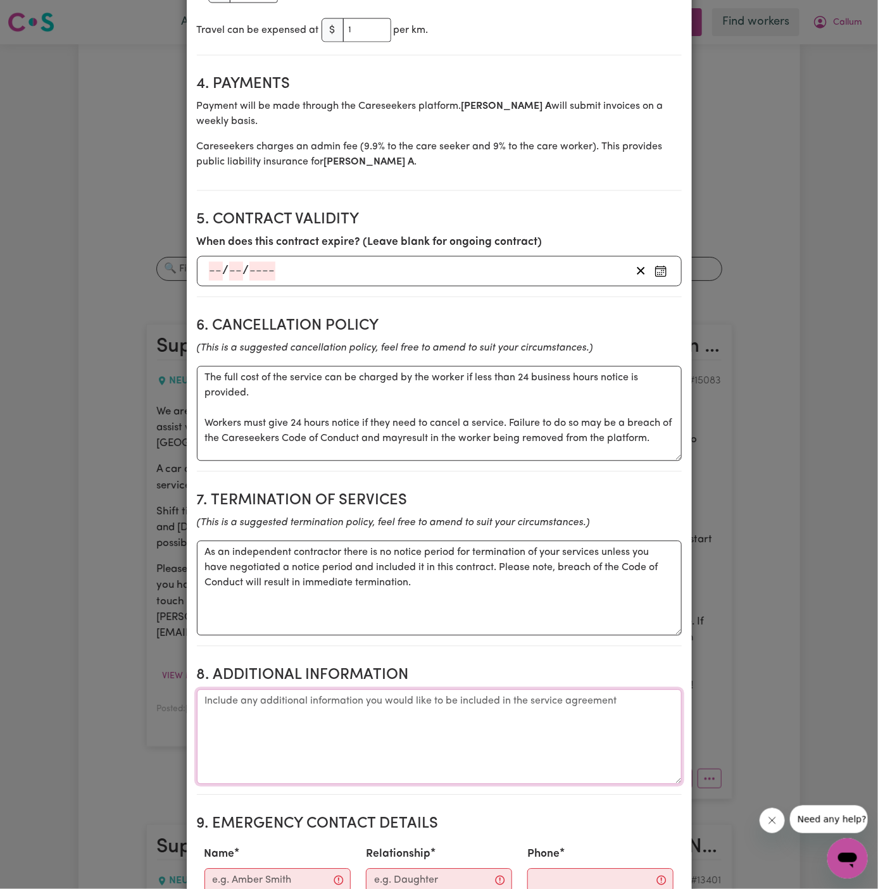
click at [361, 751] on textarea "Additional information" at bounding box center [439, 737] width 485 height 95
click at [482, 690] on textarea "Additional information" at bounding box center [439, 737] width 485 height 95
paste textarea "Address: [STREET_ADDRESS]"
type textarea "Client's Address: [STREET_ADDRESS]"
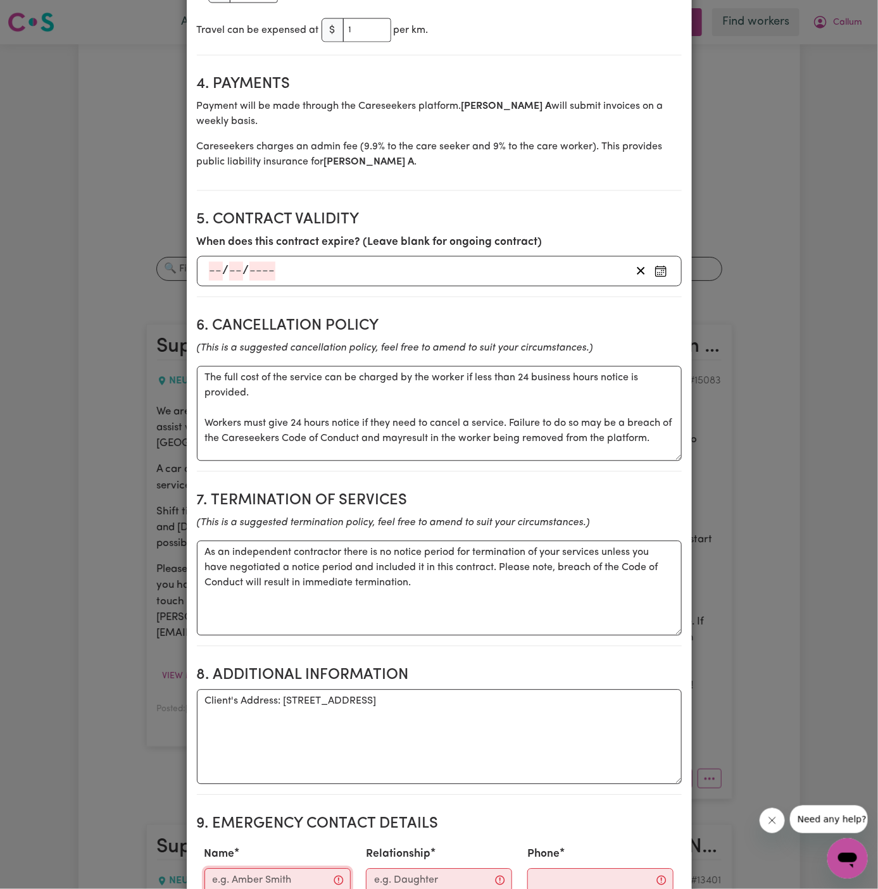
click at [259, 869] on input "Name" at bounding box center [277, 881] width 146 height 24
type input "[PERSON_NAME]"
click at [390, 842] on div "Relationship" at bounding box center [431, 870] width 166 height 56
click at [406, 869] on input "Relationship" at bounding box center [431, 881] width 151 height 24
type input "Case Manager"
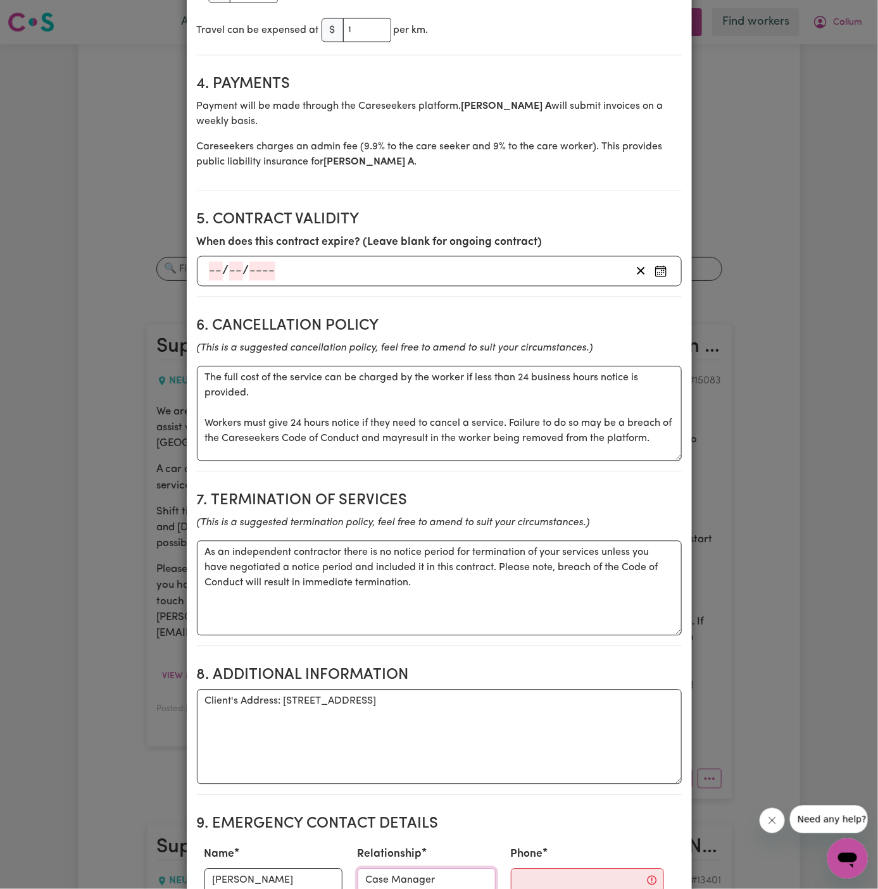
scroll to position [934, 0]
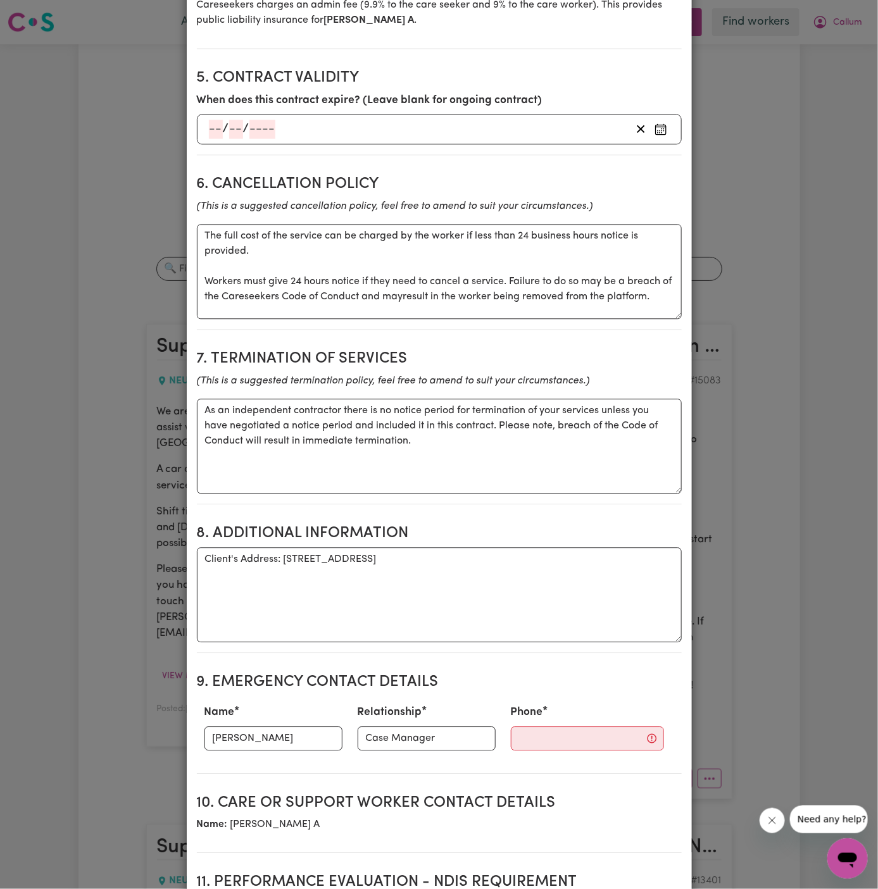
click at [533, 724] on section "9. Emergency Contact Details Name [PERSON_NAME] Relationship Case Manager Phone" at bounding box center [439, 718] width 485 height 110
click at [516, 726] on input "Phone" at bounding box center [587, 738] width 153 height 24
paste input "[PHONE_NUMBER]"
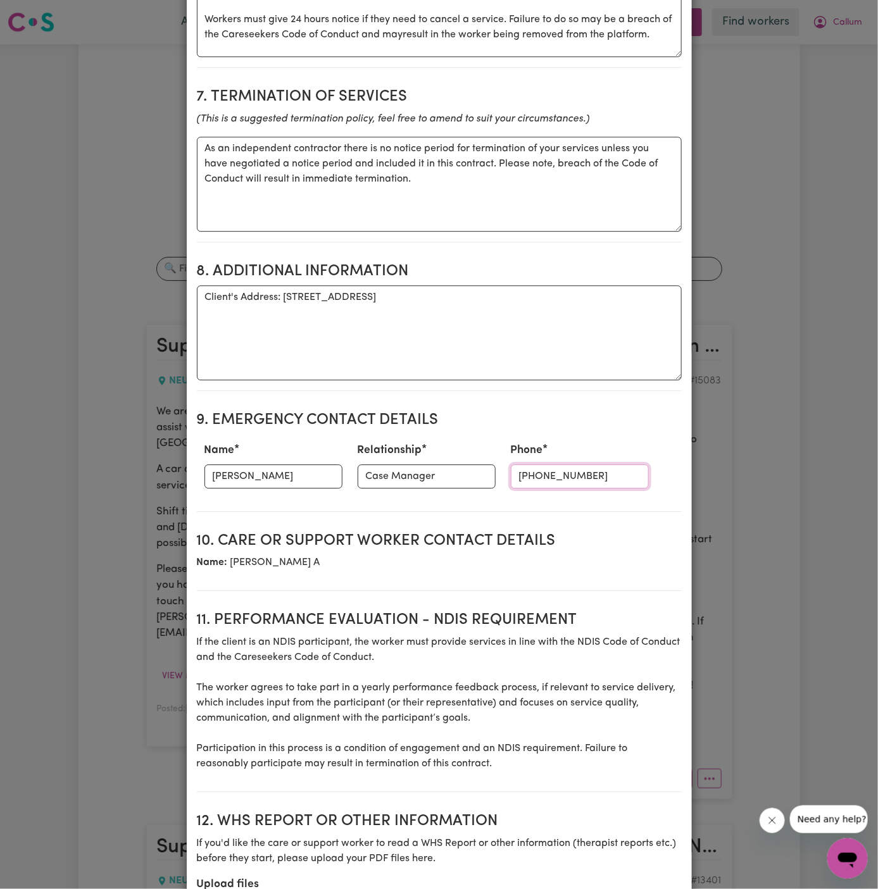
scroll to position [1198, 0]
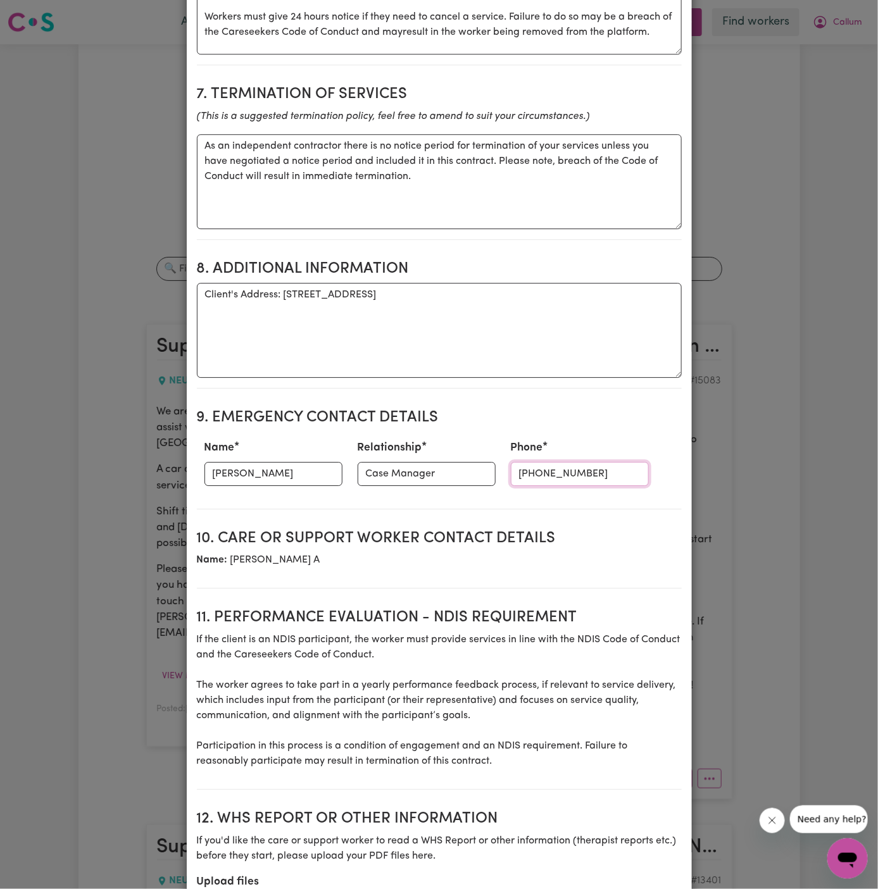
type input "[PHONE_NUMBER]"
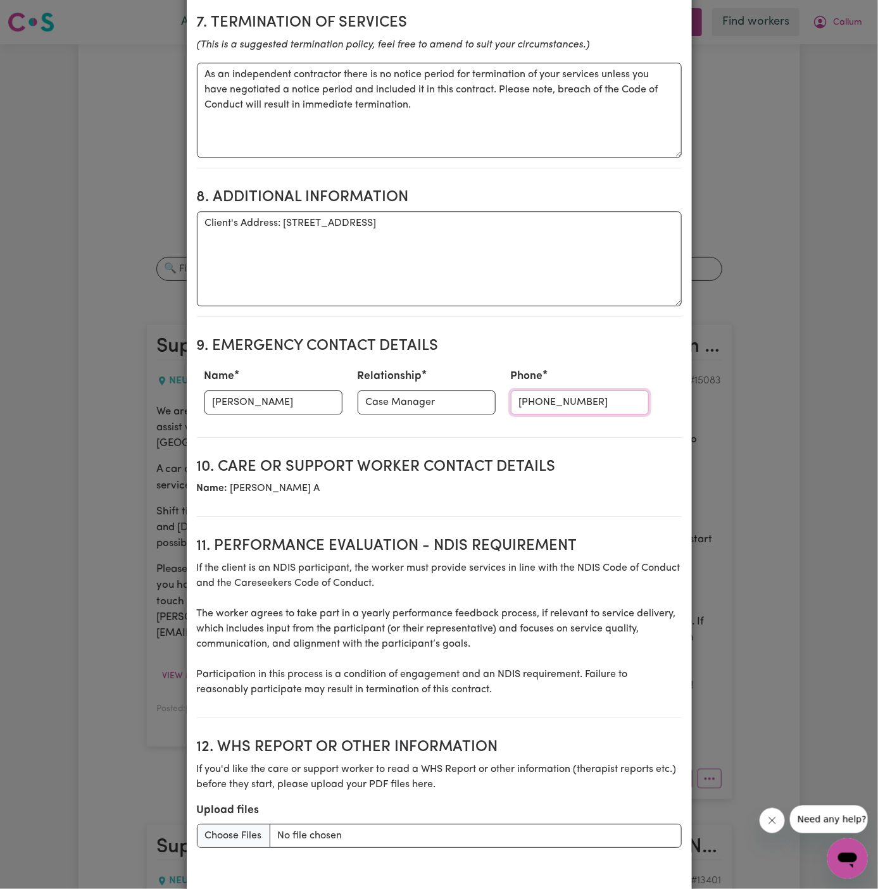
scroll to position [1315, 0]
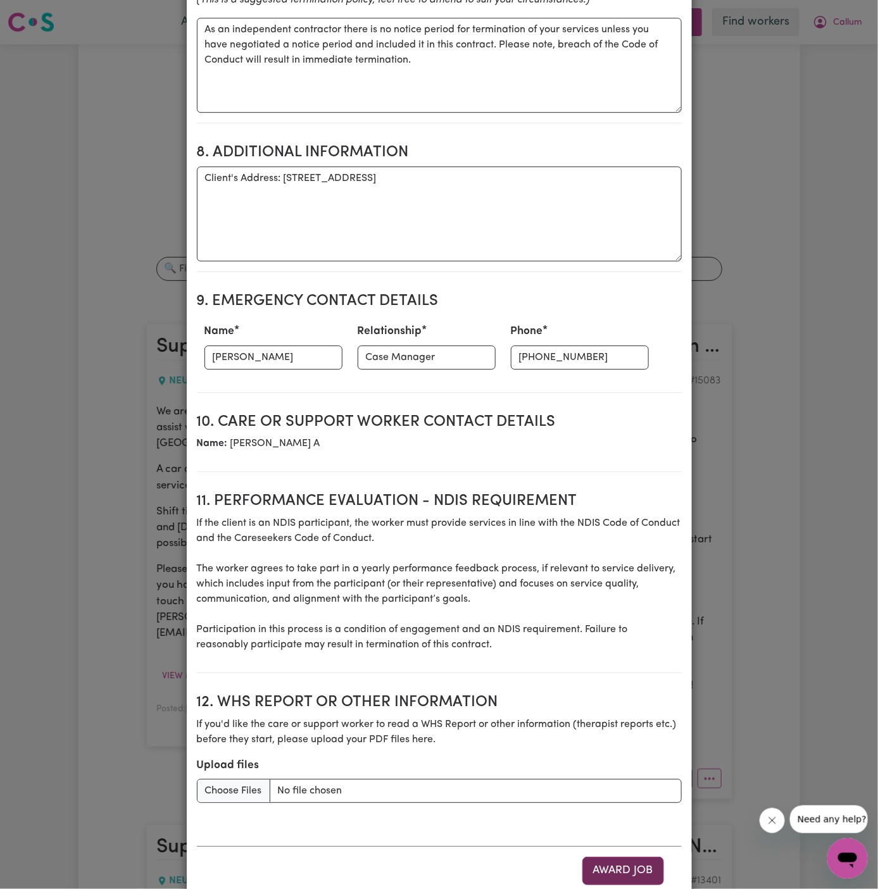
click at [621, 857] on button "Award Job" at bounding box center [623, 871] width 82 height 28
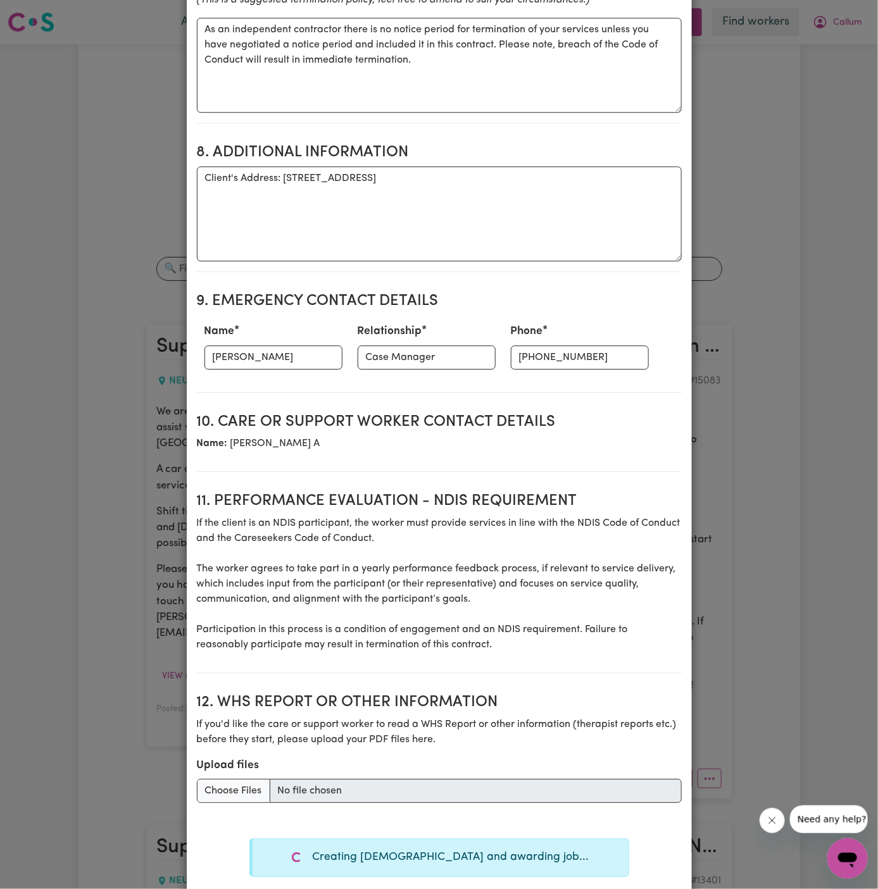
type textarea "Tasks required: Social companionship"
type textarea "Days required: [DATE], [DATE] Approximately 4 hours to be delivered per day. St…"
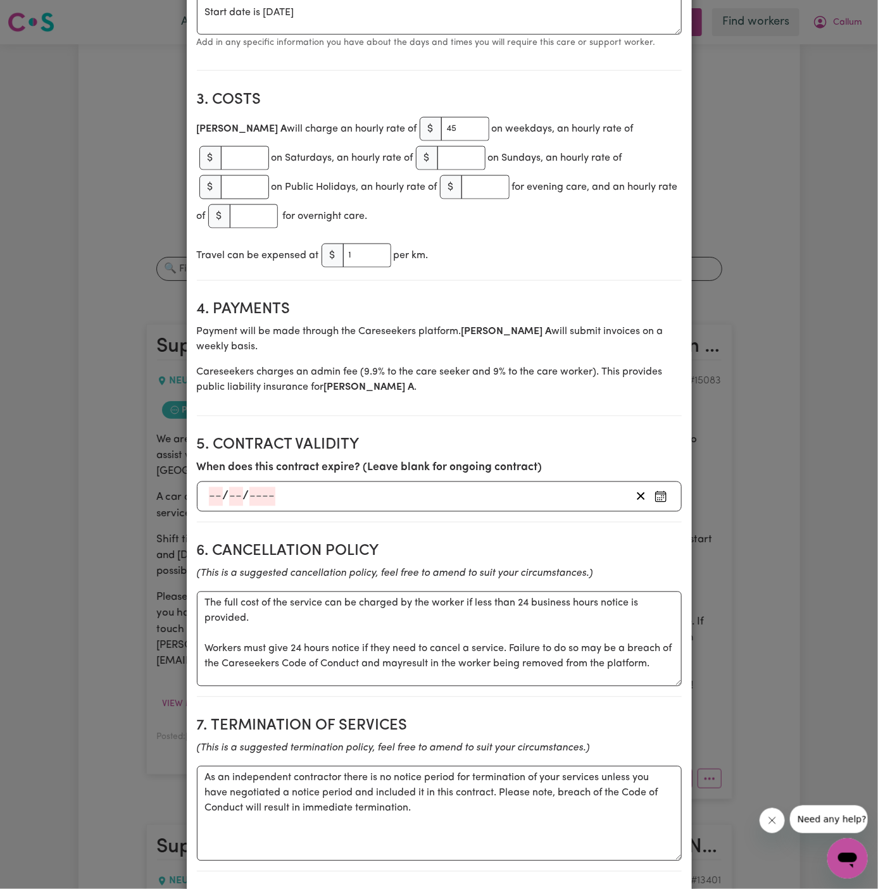
scroll to position [0, 0]
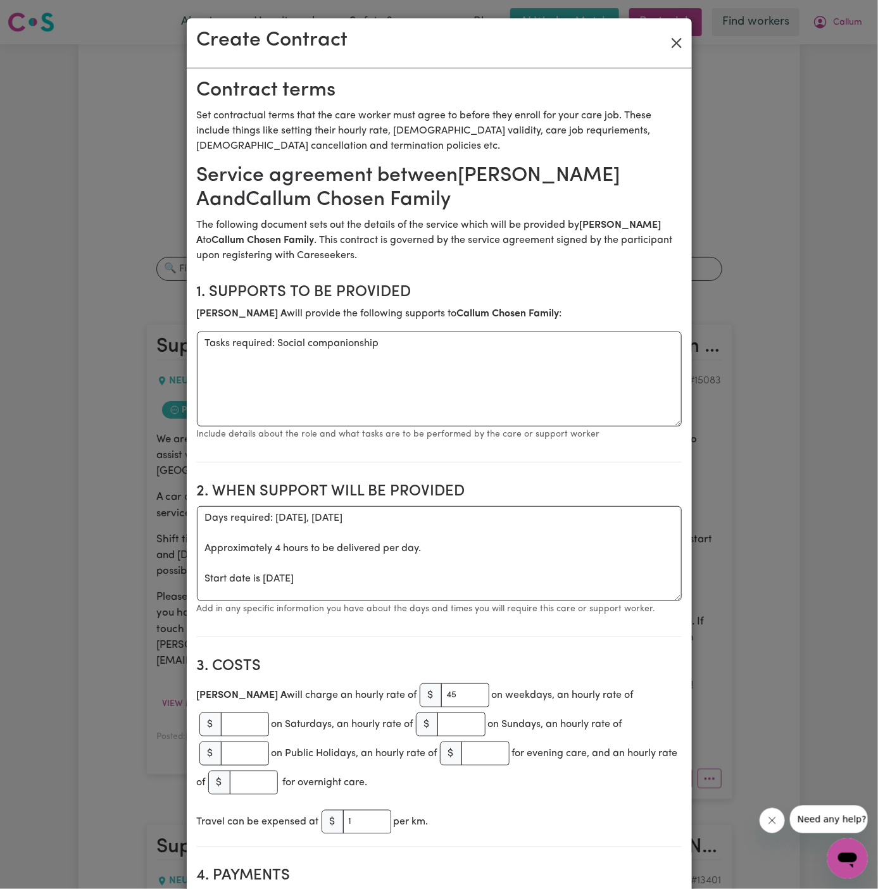
click at [676, 44] on button "Close" at bounding box center [676, 43] width 20 height 20
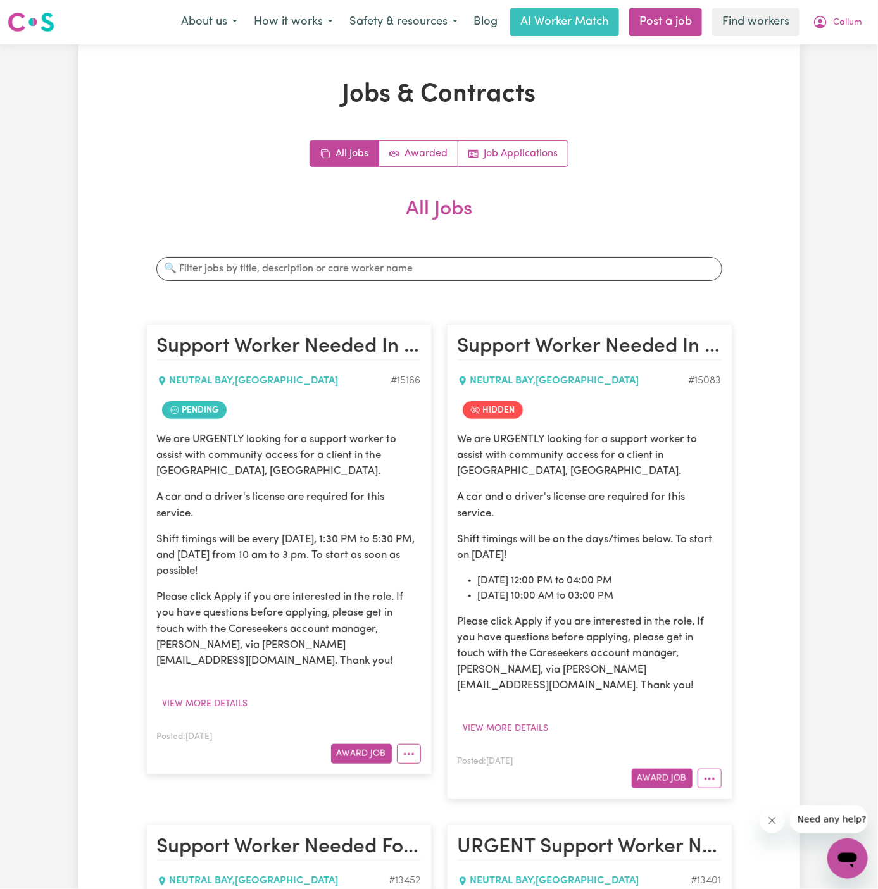
click at [676, 37] on div "Create Contract" at bounding box center [439, 12] width 505 height 50
click at [412, 748] on icon "More options" at bounding box center [408, 754] width 13 height 13
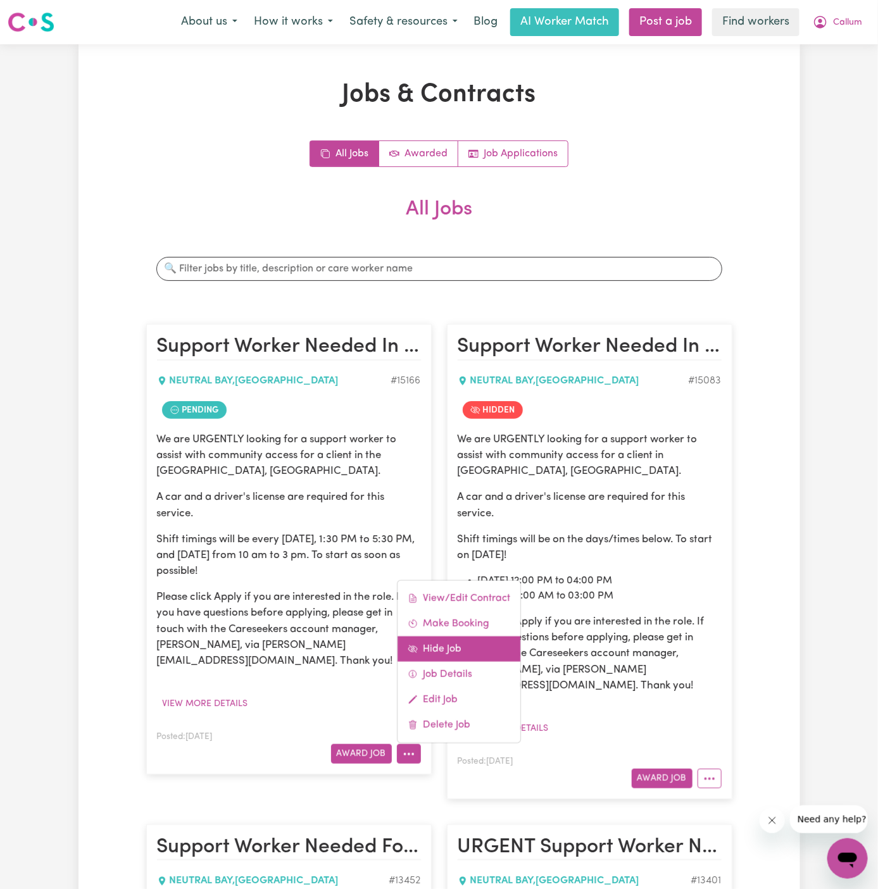
click at [459, 637] on link "Hide Job" at bounding box center [458, 649] width 123 height 25
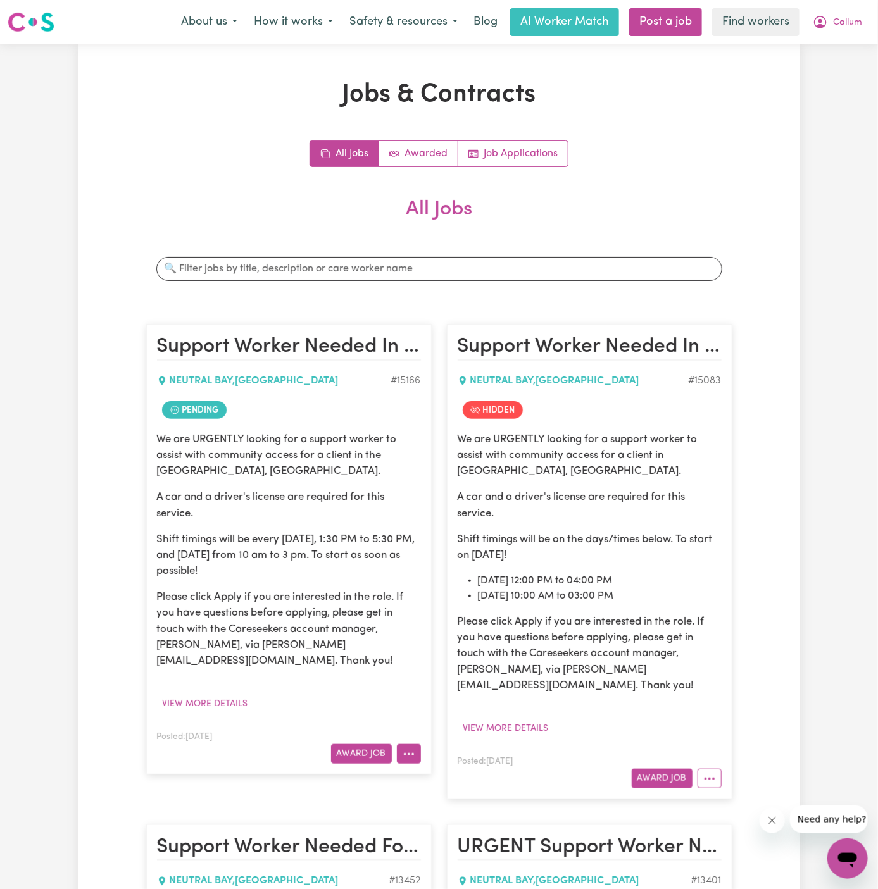
click at [409, 744] on button "More options" at bounding box center [409, 754] width 24 height 20
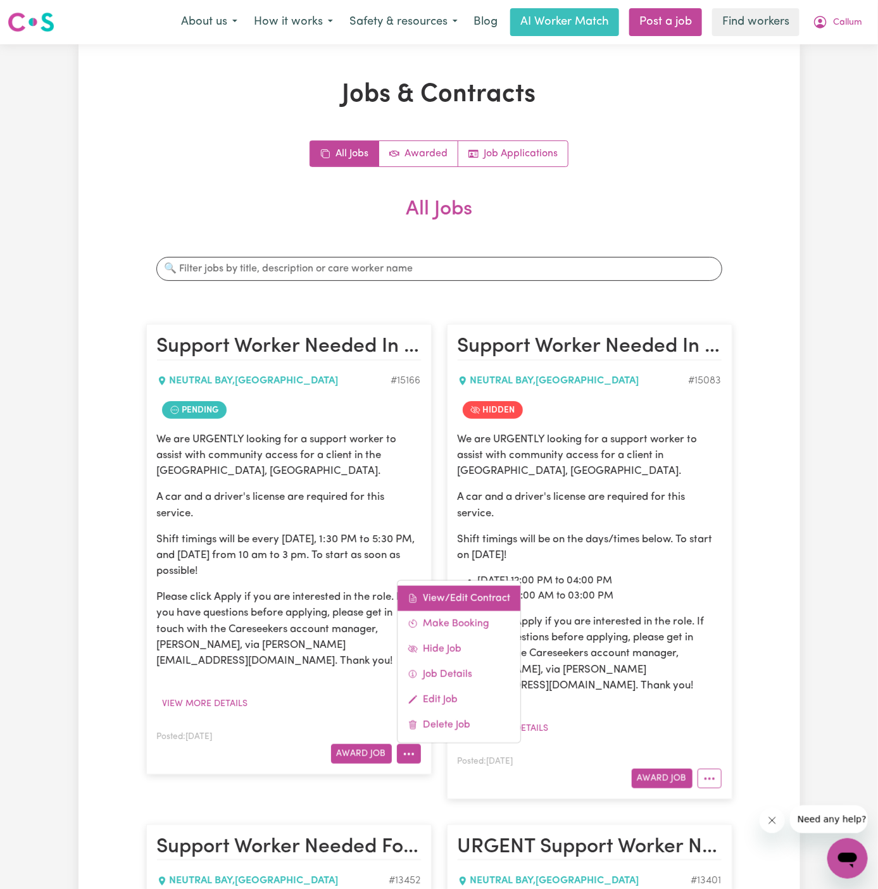
click at [446, 586] on link "View/Edit Contract" at bounding box center [458, 598] width 123 height 25
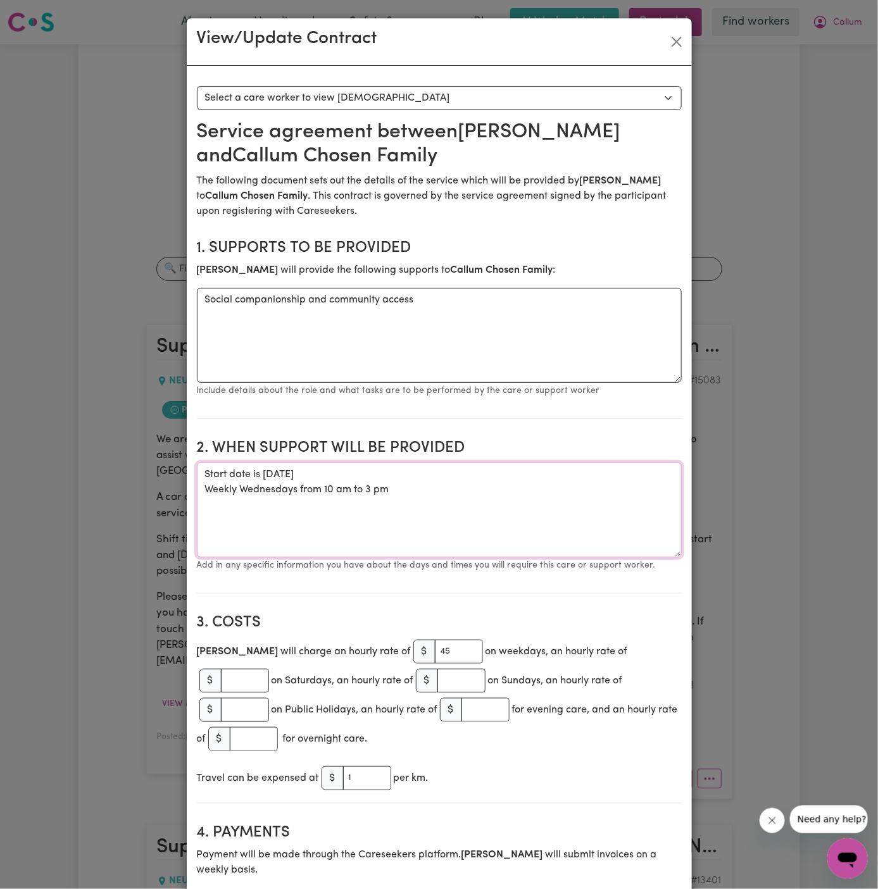
click at [395, 485] on textarea "Start date is [DATE] Weekly Wednesdays from 10 am to 3 pm" at bounding box center [439, 510] width 485 height 95
drag, startPoint x: 394, startPoint y: 485, endPoint x: 201, endPoint y: 469, distance: 193.6
click at [201, 469] on textarea "Start date is [DATE] Weekly Wednesdays from 10 am to 3 pm" at bounding box center [439, 510] width 485 height 95
click at [677, 43] on button "Close" at bounding box center [676, 42] width 20 height 20
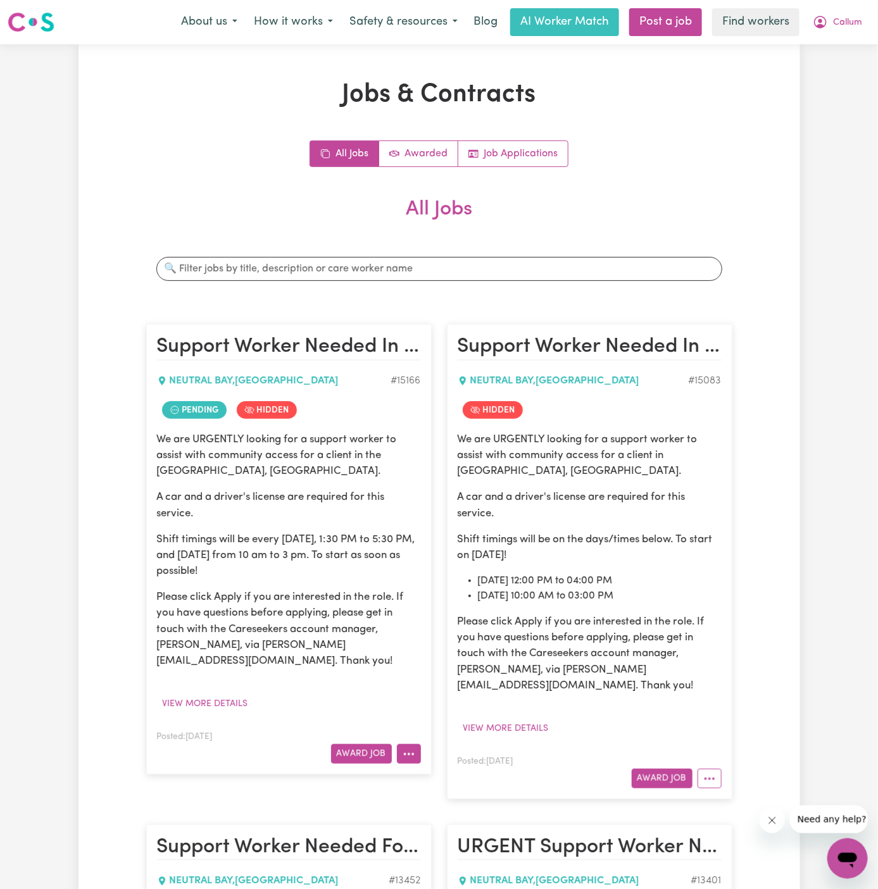
click at [414, 748] on icon "More options" at bounding box center [408, 754] width 13 height 13
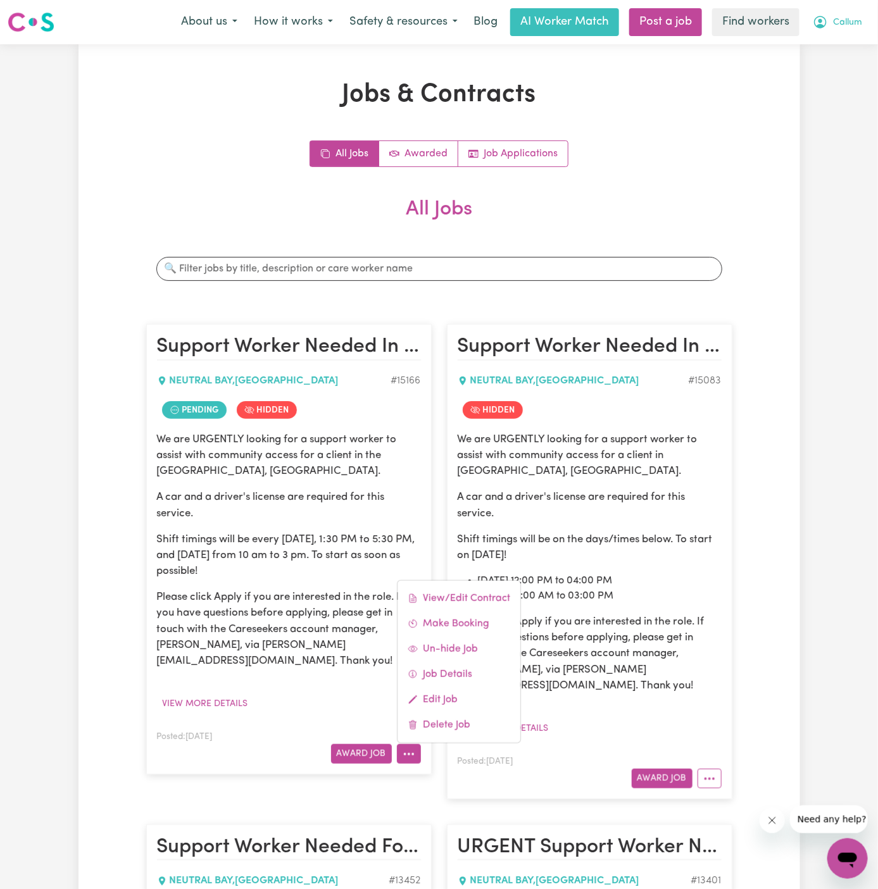
click at [843, 20] on span "Callum" at bounding box center [847, 23] width 29 height 14
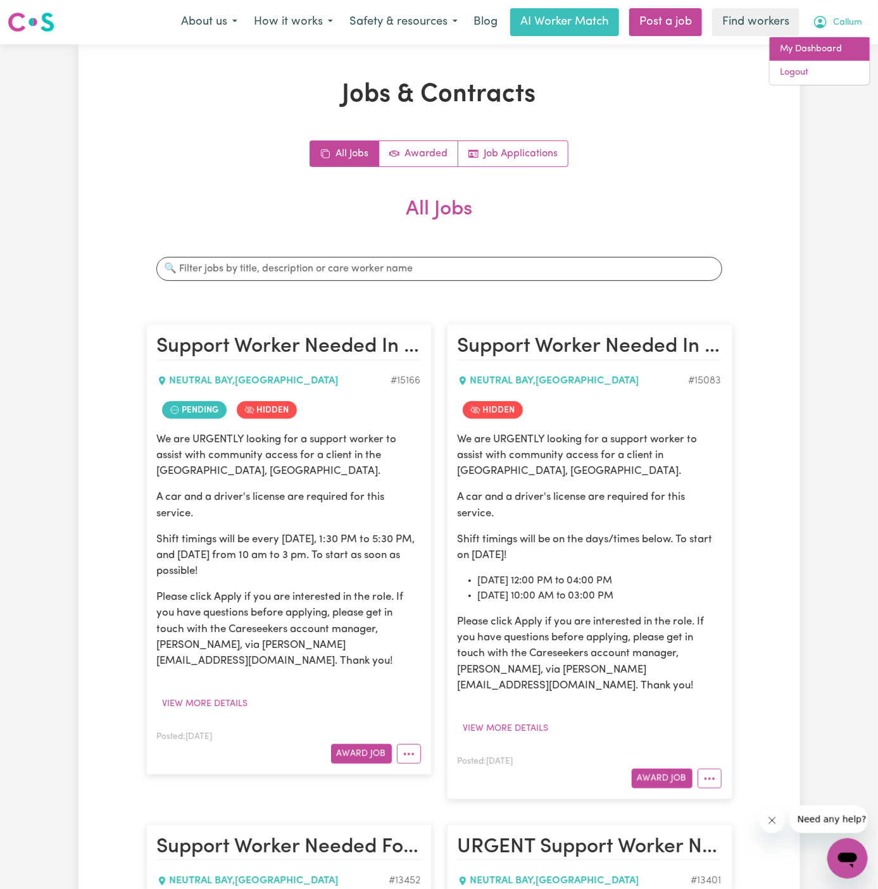
click at [843, 58] on link "My Dashboard" at bounding box center [819, 49] width 100 height 24
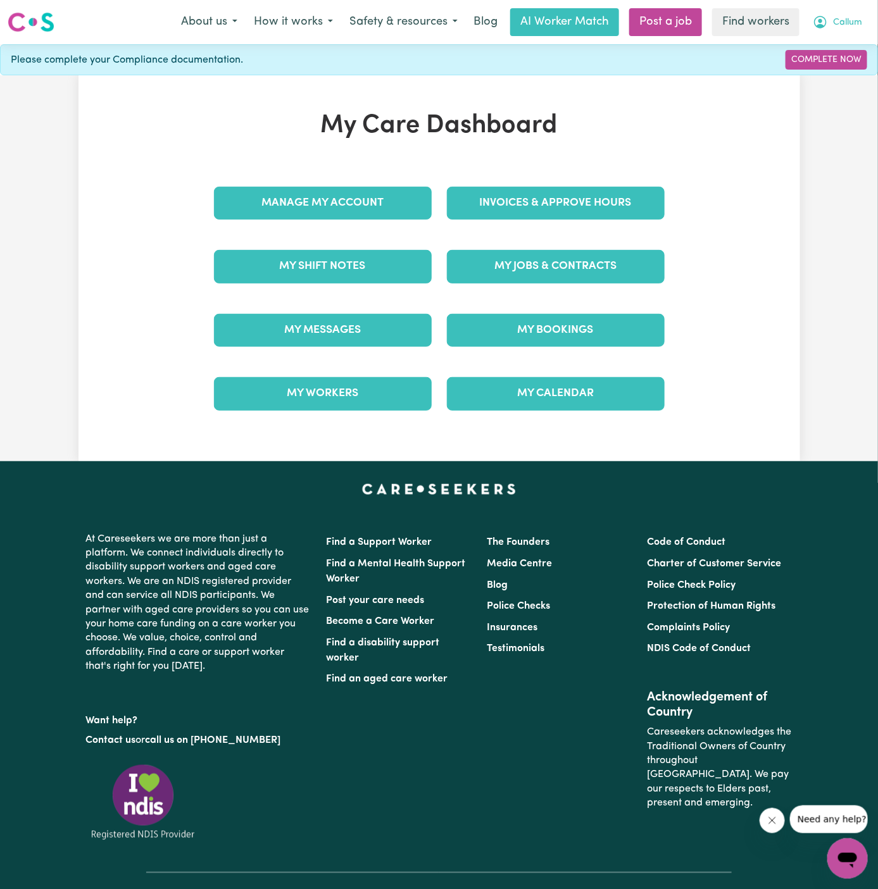
click at [851, 27] on span "Callum" at bounding box center [847, 23] width 29 height 14
click at [831, 74] on link "Logout" at bounding box center [819, 73] width 100 height 24
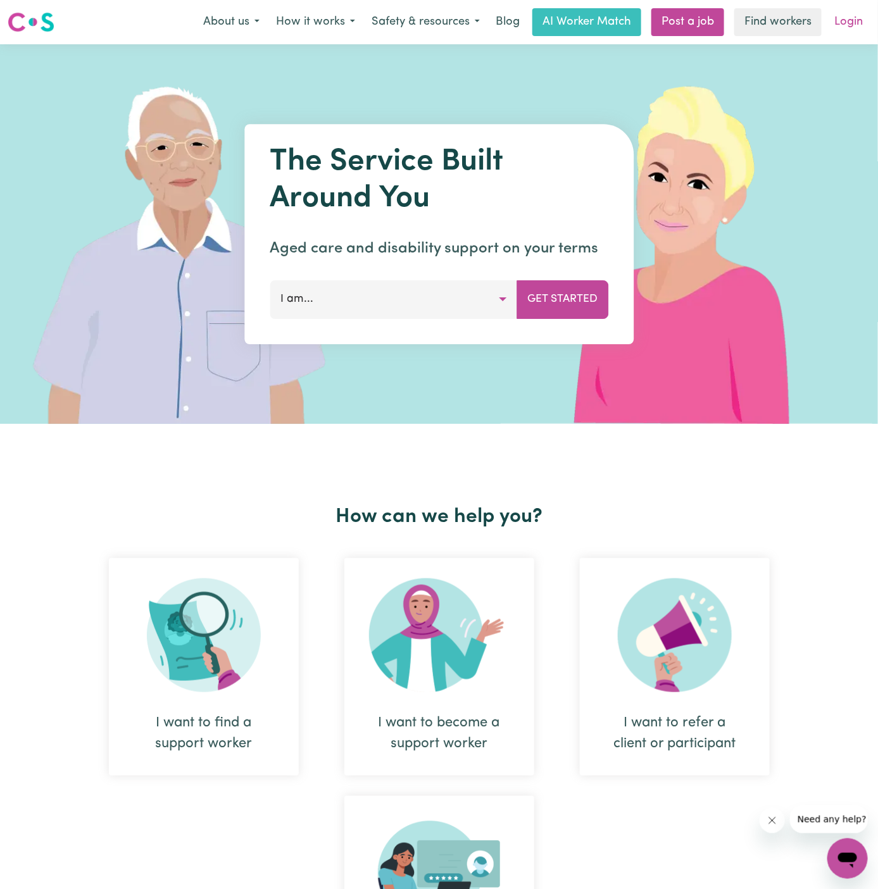
click at [844, 21] on link "Login" at bounding box center [848, 22] width 44 height 28
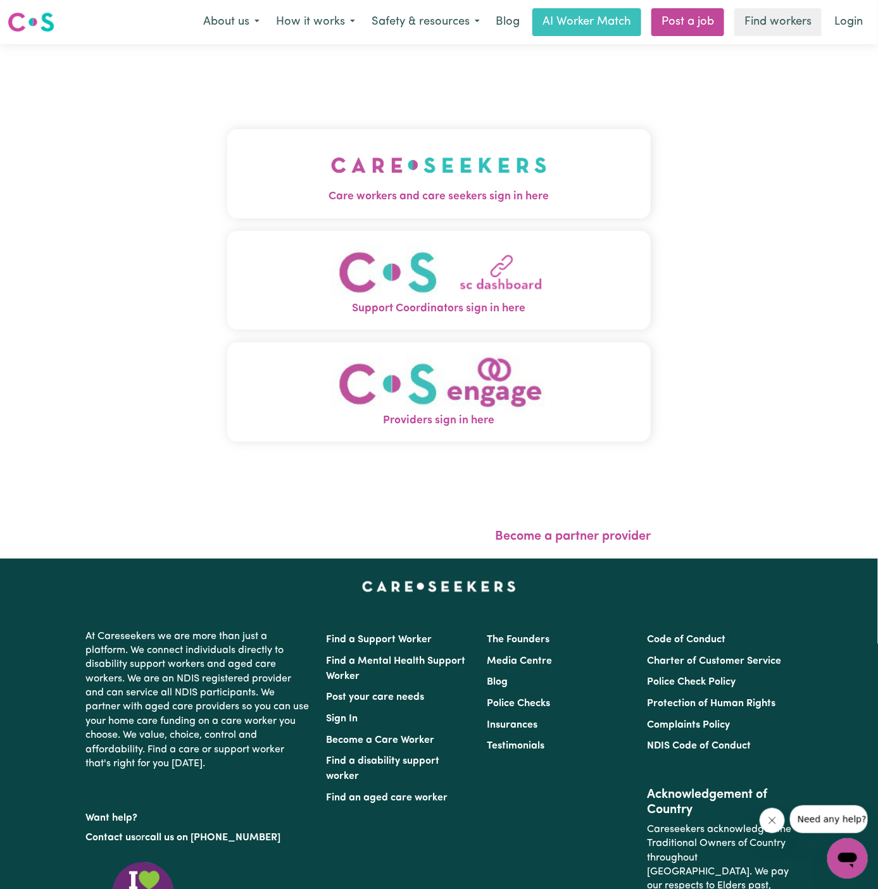
click at [394, 180] on img "Care workers and care seekers sign in here" at bounding box center [439, 165] width 216 height 47
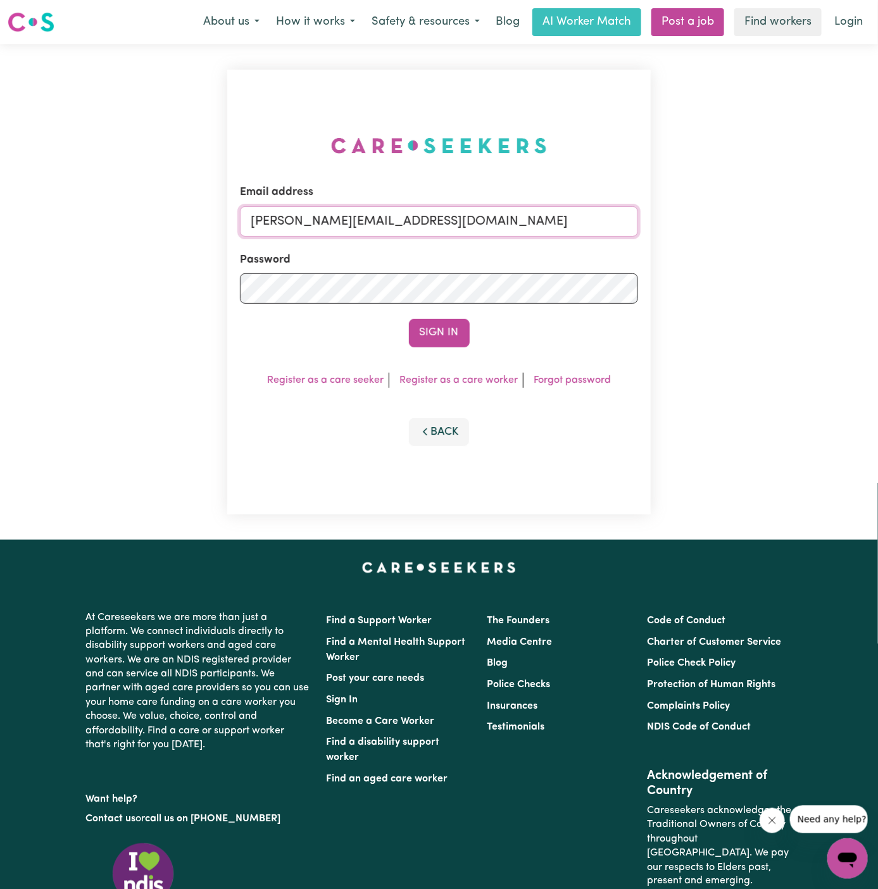
click at [500, 218] on input "[PERSON_NAME][EMAIL_ADDRESS][DOMAIN_NAME]" at bounding box center [439, 221] width 399 height 30
drag, startPoint x: 321, startPoint y: 222, endPoint x: 926, endPoint y: 216, distance: 604.9
click at [877, 216] on html "Menu About us How it works Safety & resources Blog AI Worker Match Post a job F…" at bounding box center [439, 542] width 878 height 1084
type input "[EMAIL_ADDRESS][DOMAIN_NAME]"
click at [438, 321] on button "Sign In" at bounding box center [439, 333] width 61 height 28
